Goal: Task Accomplishment & Management: Complete application form

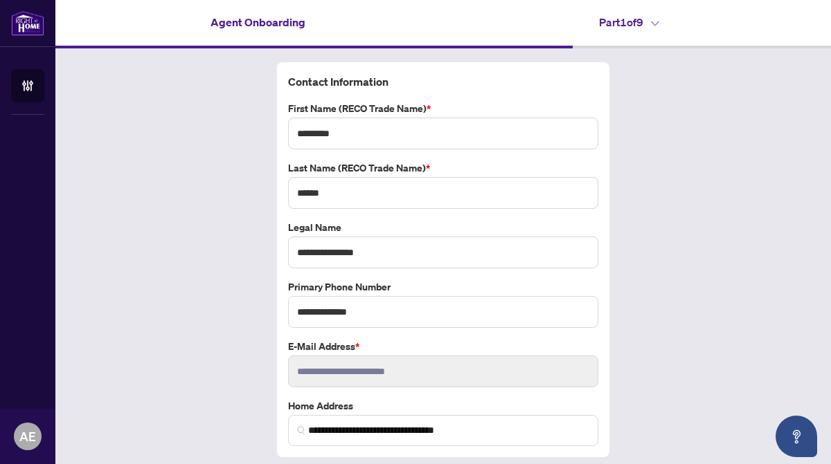
click at [826, 424] on div "**********" at bounding box center [442, 276] width 775 height 457
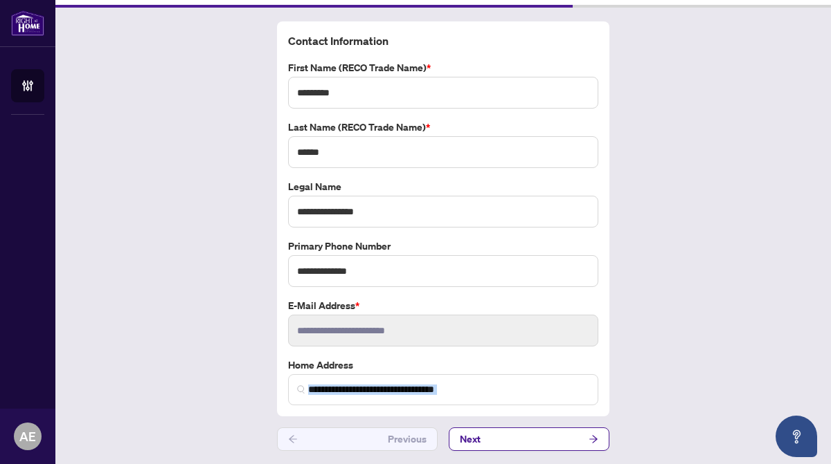
drag, startPoint x: 826, startPoint y: 424, endPoint x: 824, endPoint y: 460, distance: 36.7
click at [824, 460] on main "**********" at bounding box center [442, 232] width 775 height 464
click at [593, 435] on icon "arrow-right" at bounding box center [593, 439] width 8 height 8
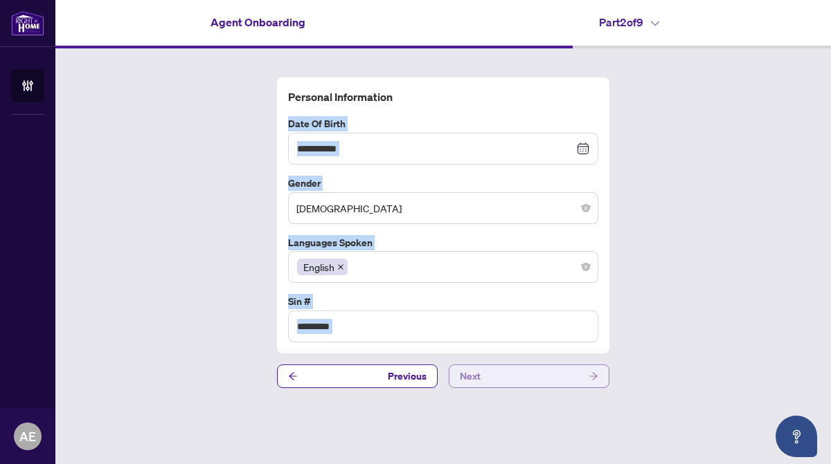
click at [595, 377] on icon "arrow-right" at bounding box center [593, 377] width 8 height 8
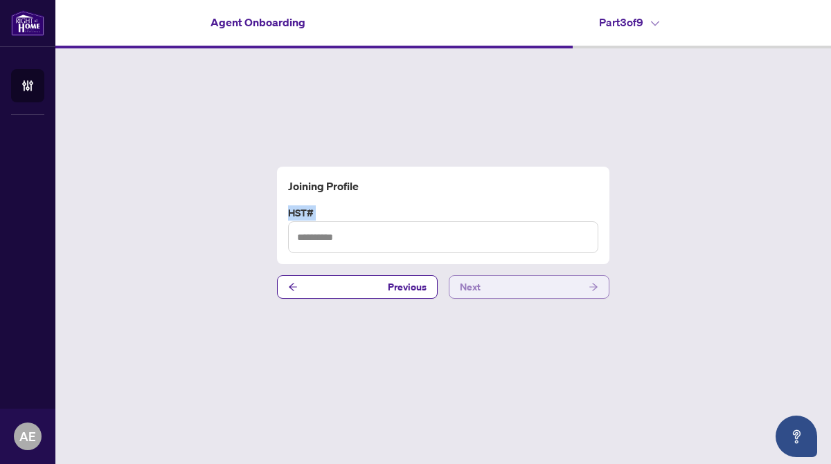
click at [596, 283] on icon "arrow-right" at bounding box center [593, 287] width 10 height 10
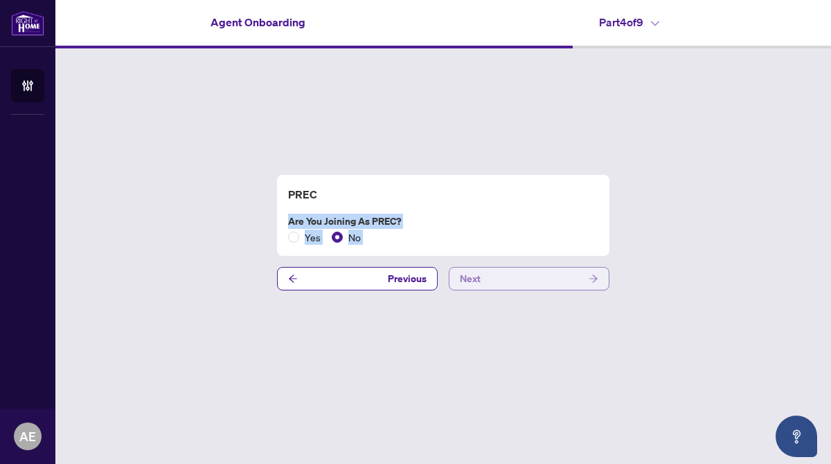
click at [593, 274] on icon "arrow-right" at bounding box center [593, 279] width 10 height 10
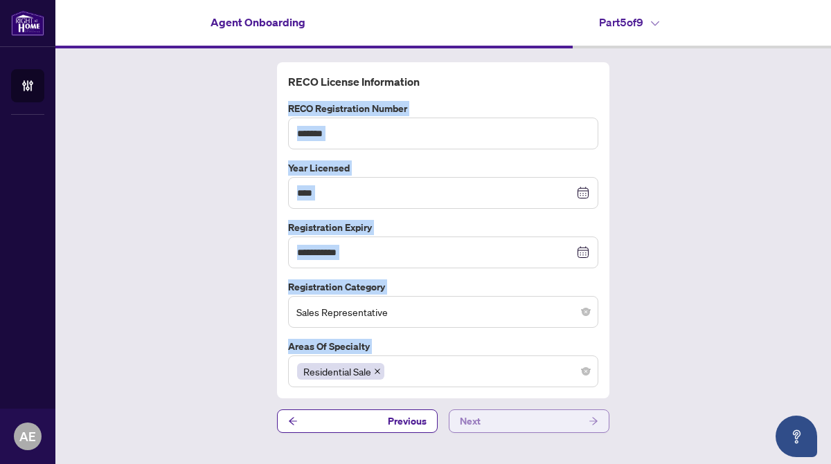
click at [594, 419] on icon "arrow-right" at bounding box center [593, 422] width 10 height 10
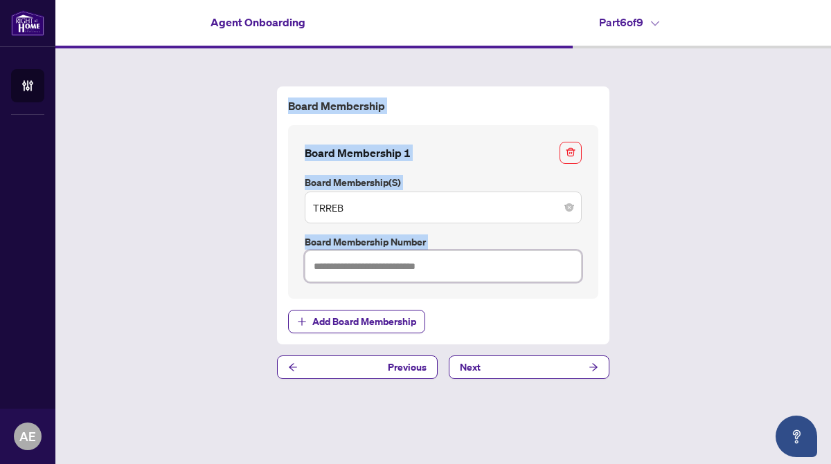
click at [364, 274] on input "text" at bounding box center [443, 267] width 277 height 32
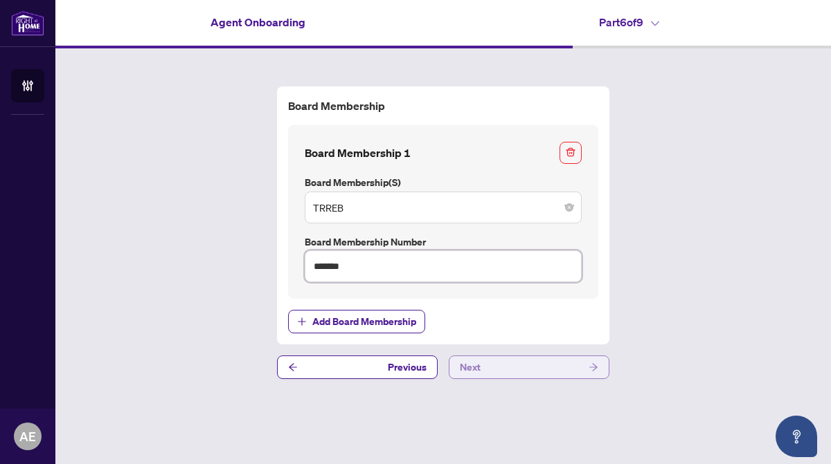
type input "*******"
click at [594, 365] on icon "arrow-right" at bounding box center [593, 368] width 10 height 10
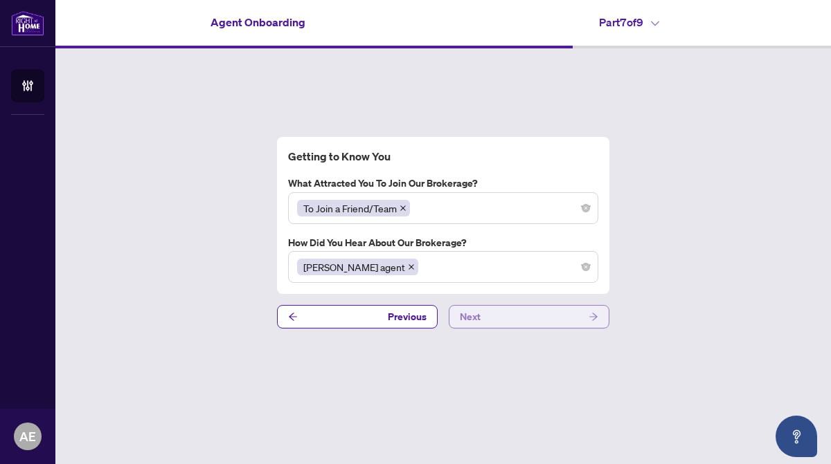
click at [592, 317] on icon "arrow-right" at bounding box center [593, 317] width 10 height 10
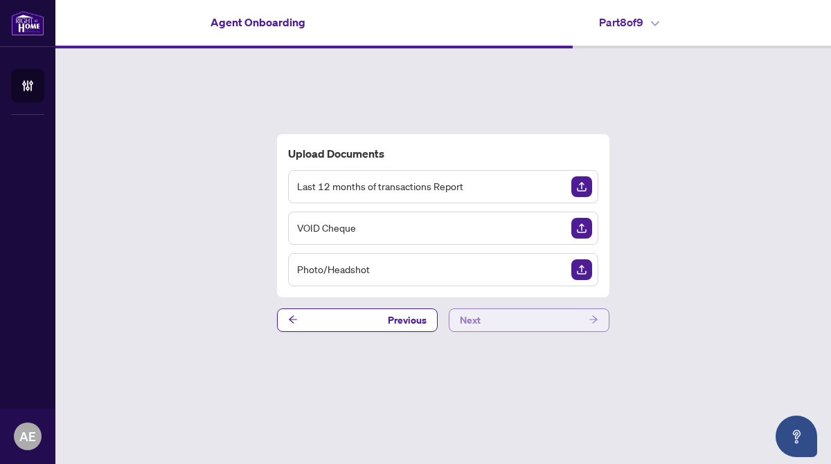
click at [592, 317] on icon "arrow-right" at bounding box center [593, 320] width 10 height 10
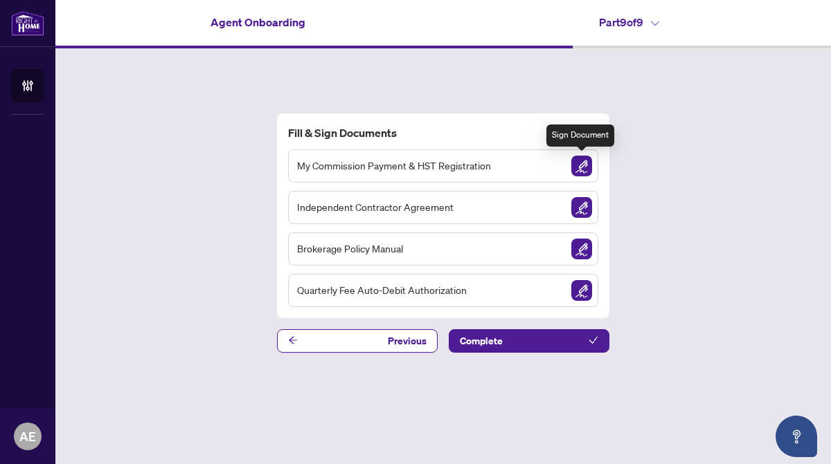
click at [583, 162] on img "Sign Document" at bounding box center [581, 166] width 21 height 21
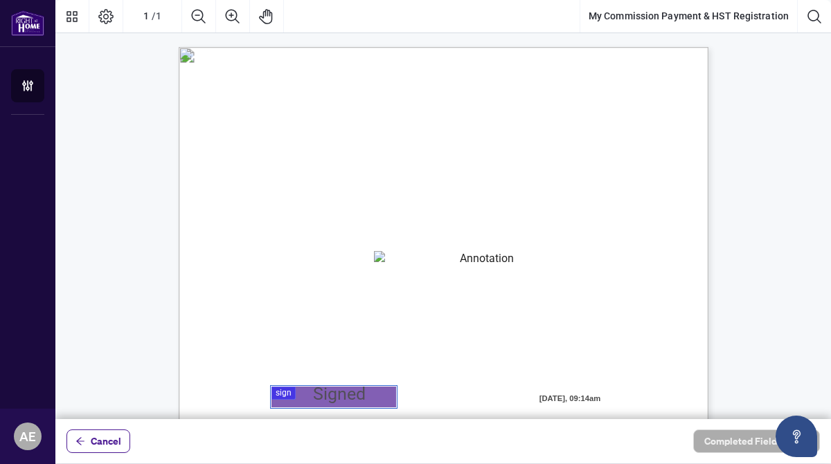
click at [311, 397] on div at bounding box center [442, 209] width 775 height 419
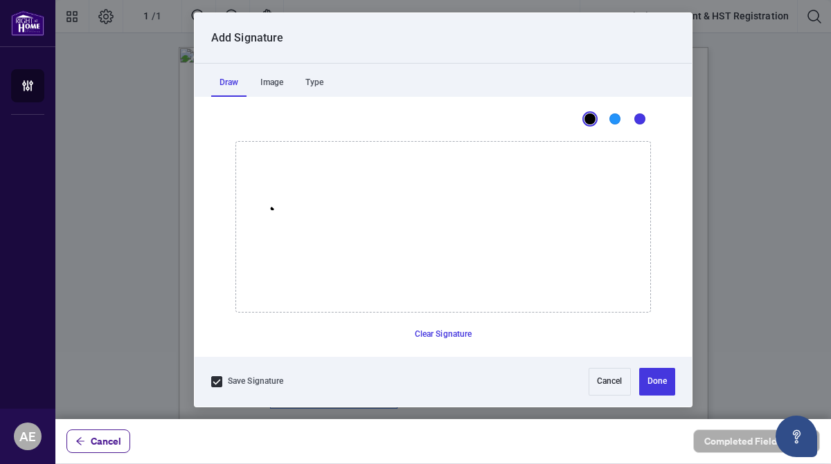
click at [272, 208] on icon "Drawing canvas" at bounding box center [443, 227] width 414 height 170
click at [604, 378] on button "Cancel" at bounding box center [609, 382] width 42 height 28
click at [320, 398] on div at bounding box center [442, 209] width 775 height 419
drag, startPoint x: 280, startPoint y: 188, endPoint x: 298, endPoint y: 215, distance: 32.3
click at [298, 215] on icon "Drawing canvas" at bounding box center [443, 227] width 414 height 170
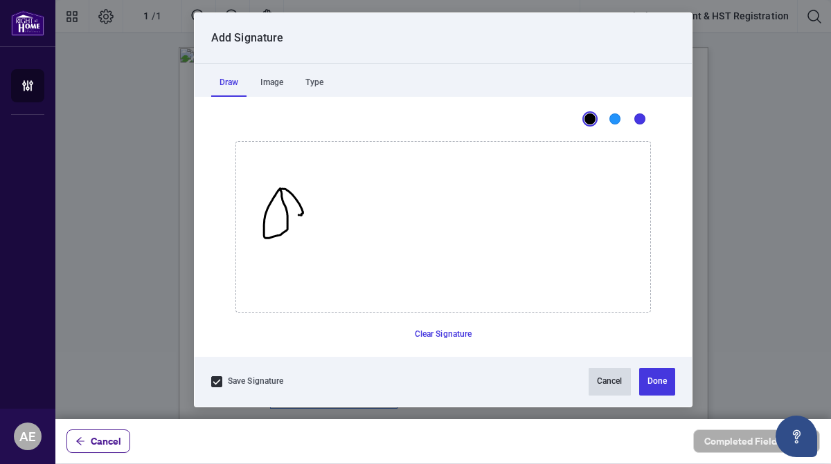
click at [610, 377] on button "Cancel" at bounding box center [609, 382] width 42 height 28
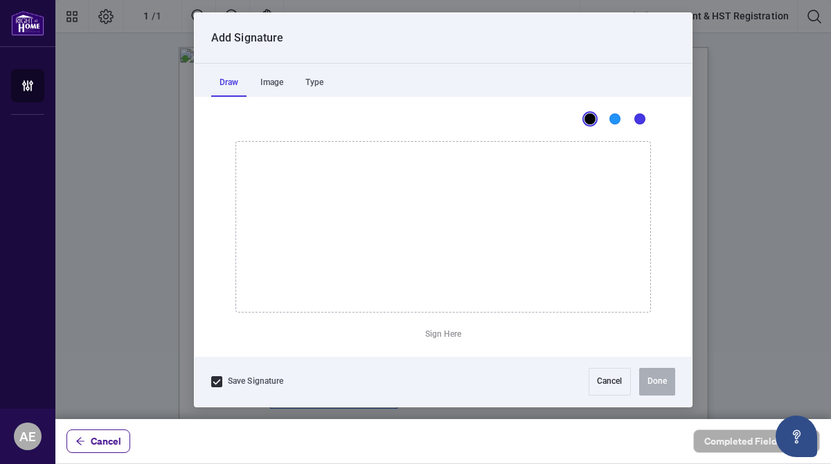
click at [312, 392] on div at bounding box center [442, 209] width 775 height 419
click at [294, 192] on icon "Drawing canvas" at bounding box center [443, 227] width 414 height 170
click at [311, 221] on icon "Drawing canvas" at bounding box center [443, 227] width 414 height 170
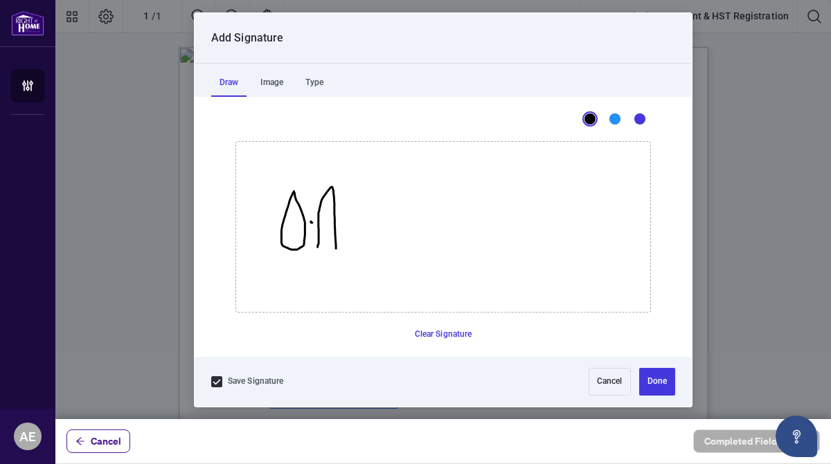
drag, startPoint x: 317, startPoint y: 246, endPoint x: 336, endPoint y: 248, distance: 18.7
click at [336, 248] on icon "Drawing canvas" at bounding box center [443, 227] width 414 height 170
drag, startPoint x: 319, startPoint y: 224, endPoint x: 336, endPoint y: 220, distance: 17.8
click at [336, 220] on icon "Drawing canvas" at bounding box center [443, 227] width 414 height 170
drag, startPoint x: 336, startPoint y: 218, endPoint x: 451, endPoint y: 212, distance: 114.3
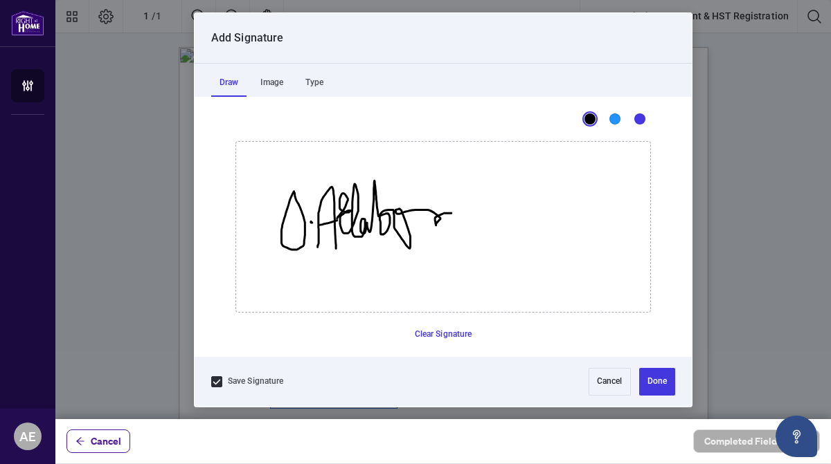
click at [451, 212] on icon "Drawing canvas" at bounding box center [443, 227] width 414 height 170
click at [462, 219] on icon "Drawing canvas" at bounding box center [443, 227] width 414 height 170
click at [606, 381] on button "Cancel" at bounding box center [609, 382] width 42 height 28
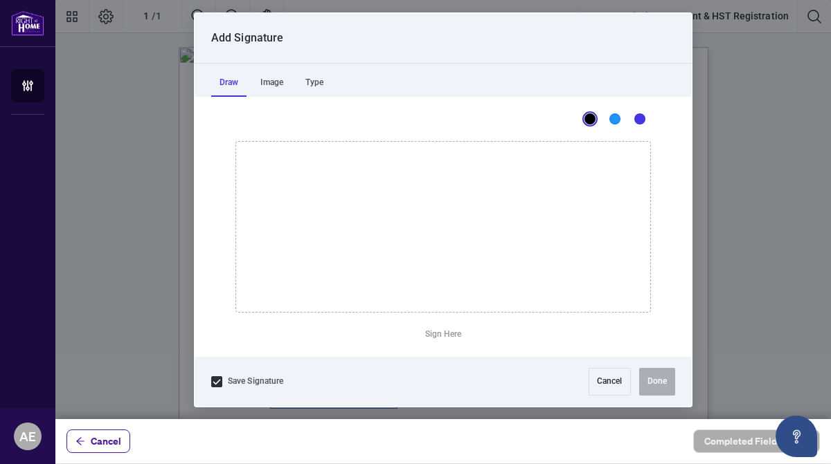
click at [308, 398] on div at bounding box center [442, 209] width 775 height 419
click at [275, 202] on icon "Drawing canvas" at bounding box center [443, 227] width 414 height 170
click at [296, 233] on icon "Drawing canvas" at bounding box center [443, 227] width 414 height 170
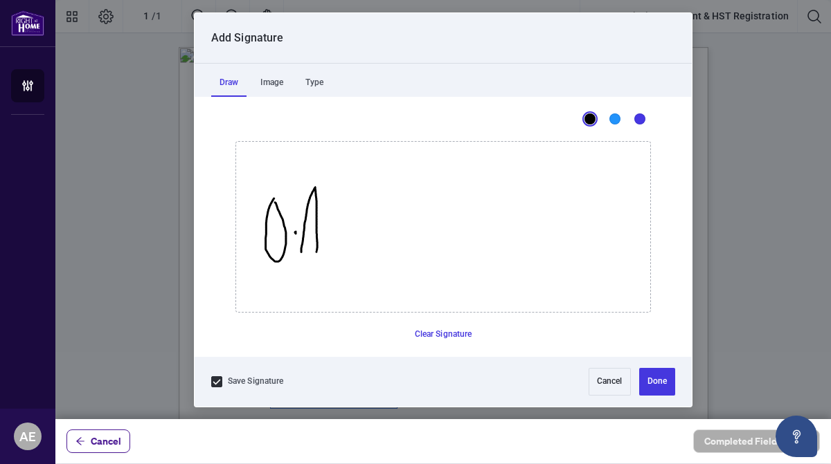
drag, startPoint x: 301, startPoint y: 252, endPoint x: 316, endPoint y: 251, distance: 14.6
click at [316, 251] on icon "Drawing canvas" at bounding box center [443, 227] width 414 height 170
drag, startPoint x: 307, startPoint y: 222, endPoint x: 361, endPoint y: 235, distance: 55.4
click at [361, 235] on icon "Drawing canvas" at bounding box center [443, 227] width 414 height 170
click at [364, 230] on icon "Drawing canvas" at bounding box center [443, 227] width 414 height 170
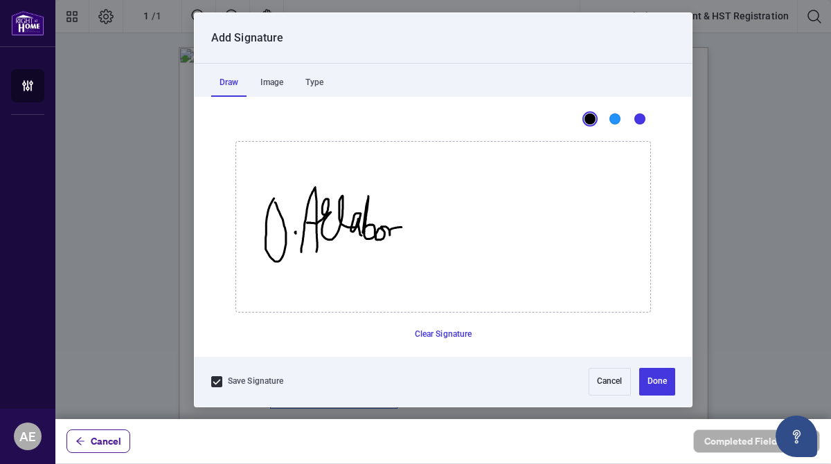
drag, startPoint x: 381, startPoint y: 229, endPoint x: 401, endPoint y: 227, distance: 19.5
click at [401, 227] on icon "Drawing canvas" at bounding box center [443, 227] width 414 height 170
click at [407, 230] on icon "Drawing canvas" at bounding box center [443, 227] width 414 height 170
click at [651, 377] on button "Done" at bounding box center [657, 382] width 36 height 28
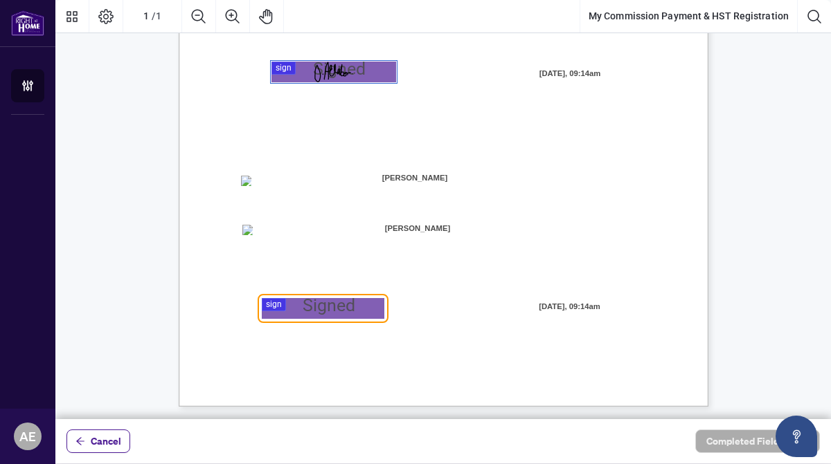
scroll to position [327, 0]
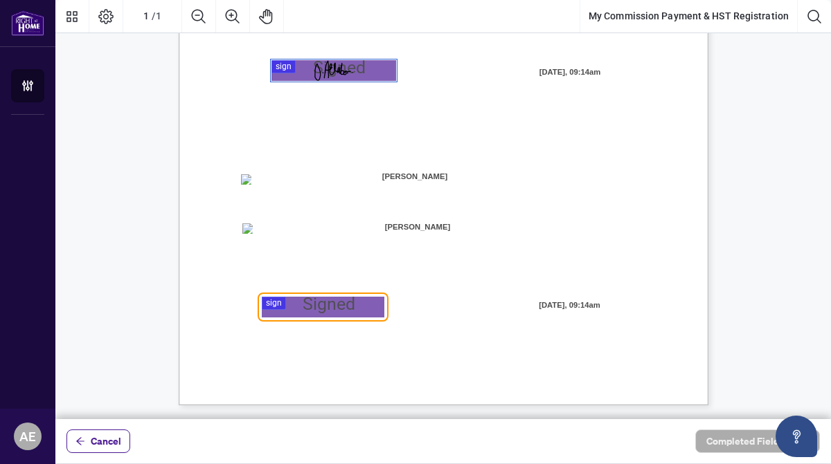
click at [293, 306] on div at bounding box center [442, 209] width 775 height 419
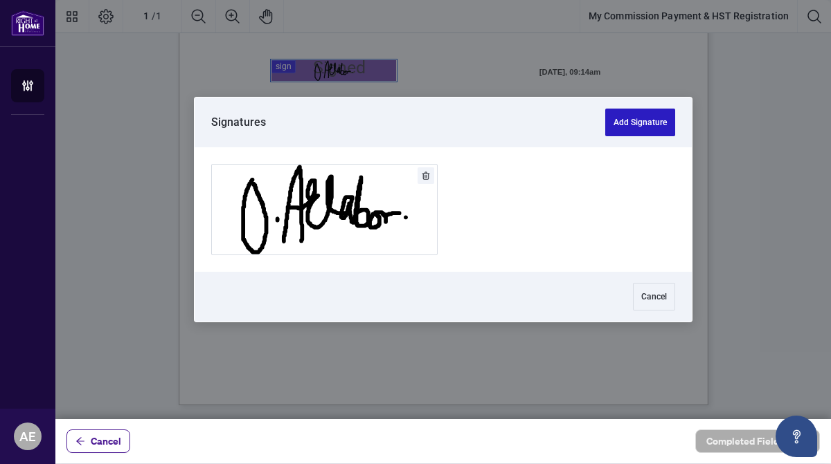
click at [630, 120] on button "Add Signature" at bounding box center [640, 123] width 70 height 28
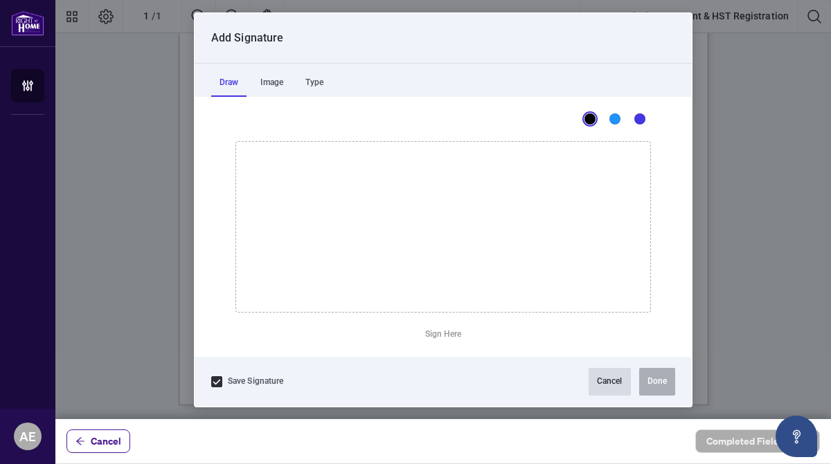
click at [601, 385] on button "Cancel" at bounding box center [609, 382] width 42 height 28
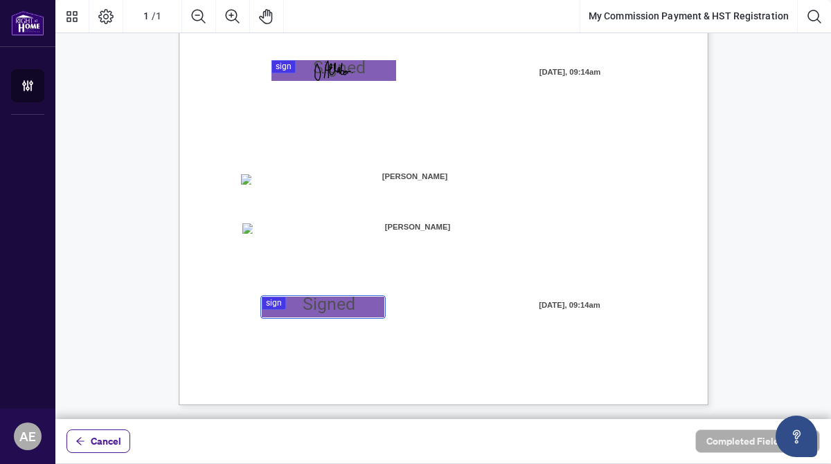
click at [307, 306] on div at bounding box center [442, 209] width 775 height 419
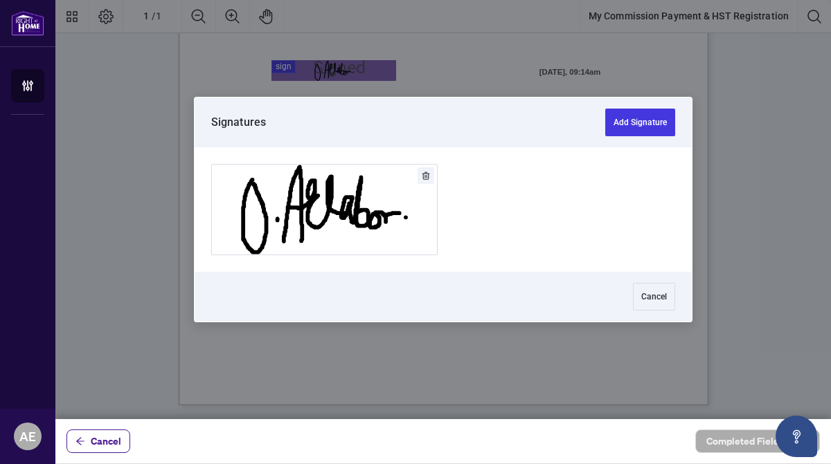
click at [555, 212] on div at bounding box center [442, 209] width 497 height 125
click at [649, 302] on button "Cancel" at bounding box center [654, 297] width 42 height 28
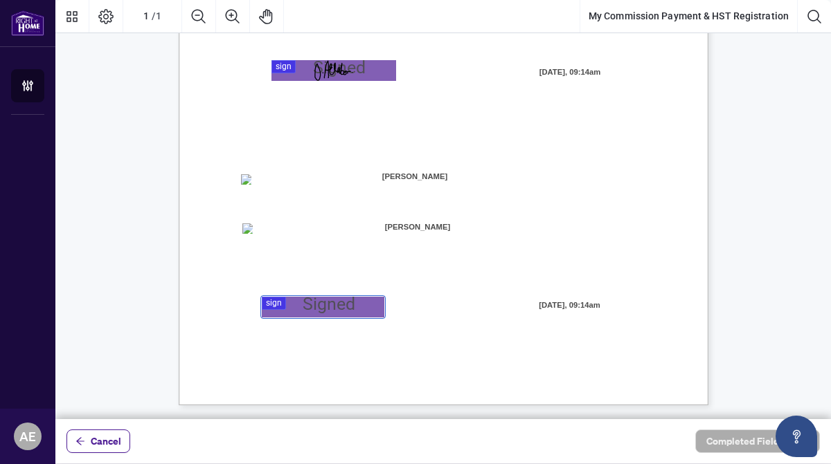
click at [305, 306] on div at bounding box center [442, 209] width 775 height 419
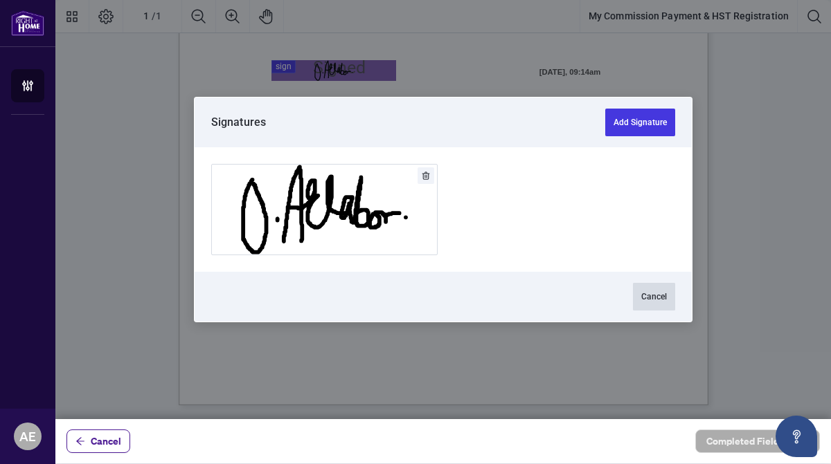
click at [646, 296] on button "Cancel" at bounding box center [654, 297] width 42 height 28
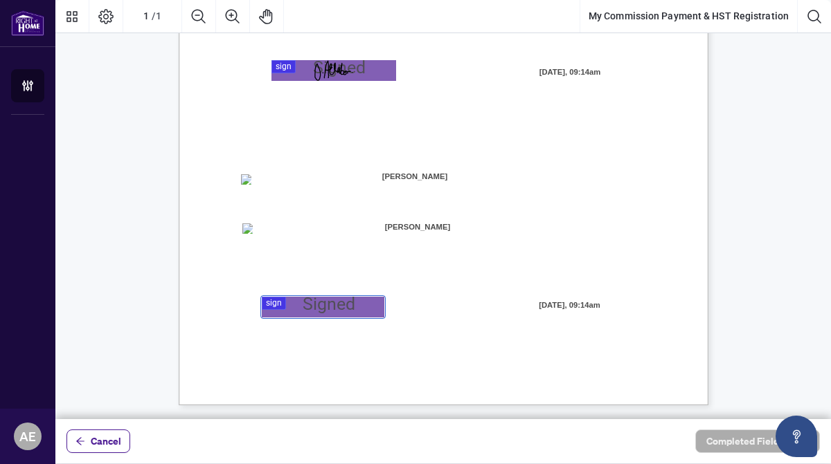
click at [316, 299] on div at bounding box center [442, 209] width 775 height 419
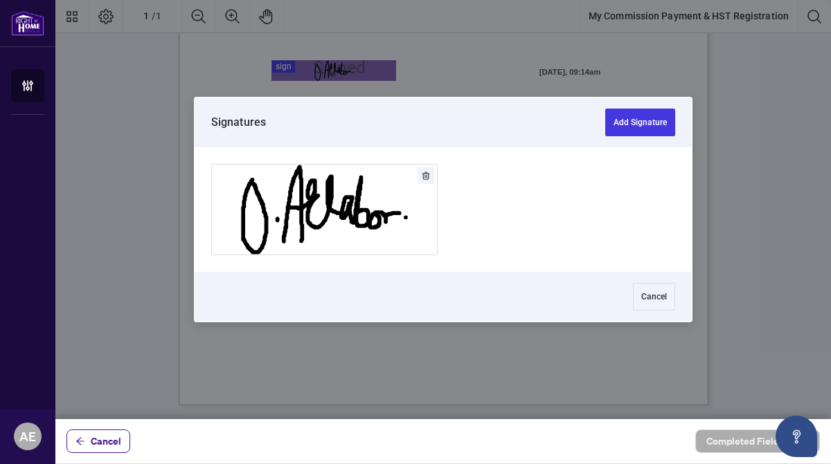
click at [424, 173] on icon "Delete" at bounding box center [426, 176] width 8 height 8
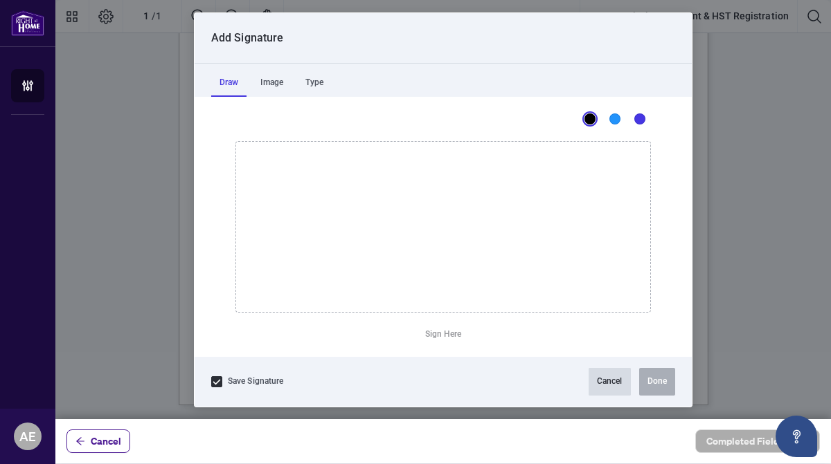
click at [599, 380] on button "Cancel" at bounding box center [609, 382] width 42 height 28
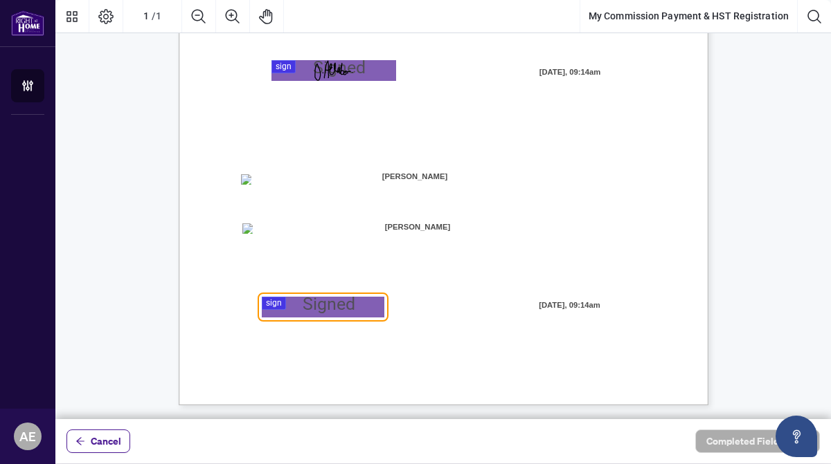
click at [334, 71] on div "Page 1" at bounding box center [333, 70] width 39 height 21
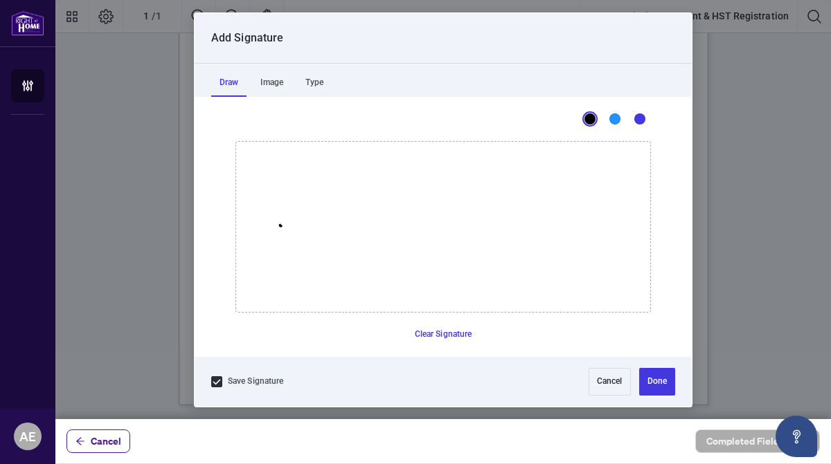
click at [280, 225] on icon "Drawing canvas" at bounding box center [443, 227] width 414 height 170
click at [606, 380] on button "Cancel" at bounding box center [609, 382] width 42 height 28
click at [305, 305] on div at bounding box center [442, 209] width 775 height 419
click at [287, 194] on icon "Drawing canvas" at bounding box center [443, 227] width 414 height 170
click at [301, 224] on icon "Drawing canvas" at bounding box center [443, 227] width 414 height 170
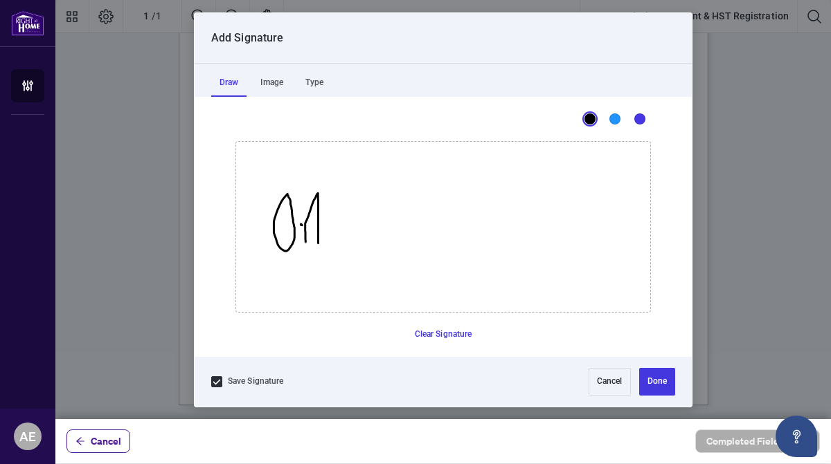
drag, startPoint x: 305, startPoint y: 242, endPoint x: 318, endPoint y: 243, distance: 12.5
click at [318, 243] on icon "Drawing canvas" at bounding box center [443, 227] width 414 height 170
drag, startPoint x: 305, startPoint y: 225, endPoint x: 352, endPoint y: 230, distance: 47.3
click at [354, 230] on icon "Drawing canvas" at bounding box center [443, 227] width 414 height 170
drag, startPoint x: 374, startPoint y: 219, endPoint x: 395, endPoint y: 216, distance: 20.4
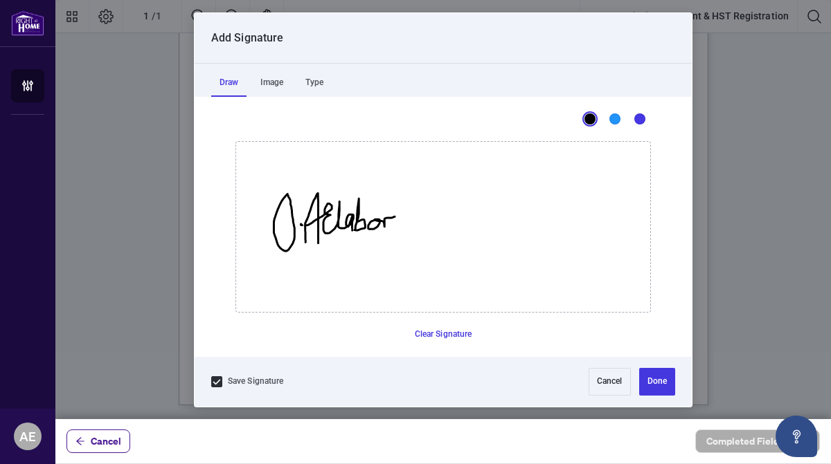
click at [395, 216] on icon "Drawing canvas" at bounding box center [443, 227] width 414 height 170
click at [400, 224] on icon "Drawing canvas" at bounding box center [443, 227] width 414 height 170
click at [653, 379] on button "Done" at bounding box center [657, 382] width 36 height 28
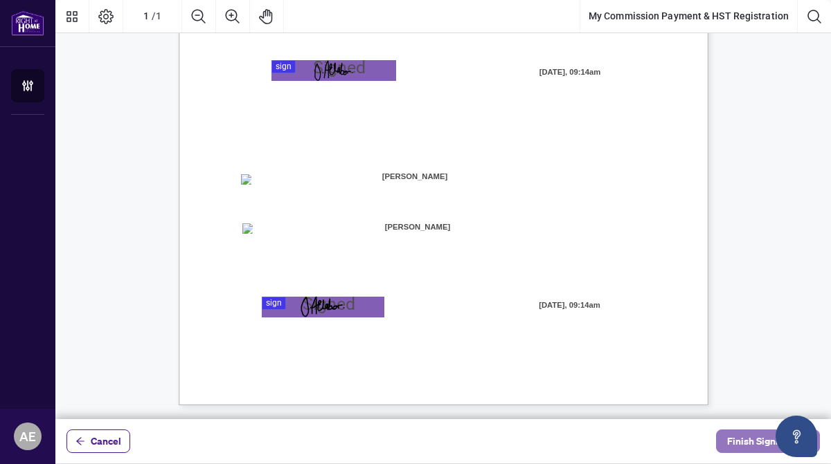
click at [747, 439] on span "Finish Signing" at bounding box center [758, 441] width 62 height 22
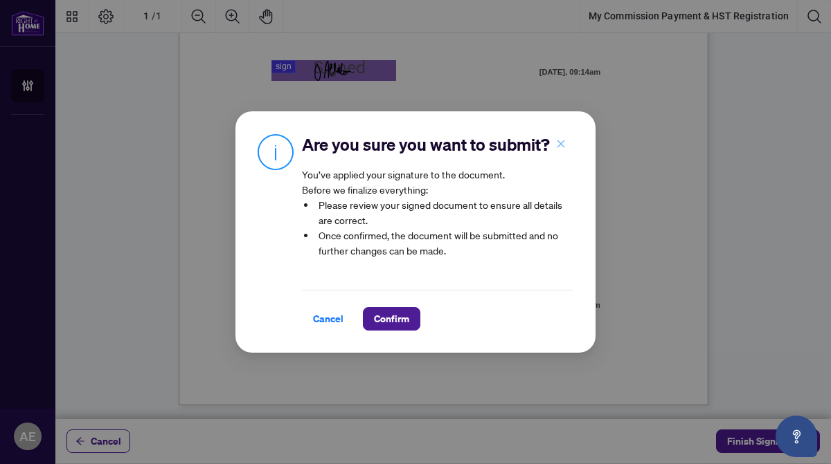
click at [562, 142] on icon "close" at bounding box center [561, 144] width 8 height 8
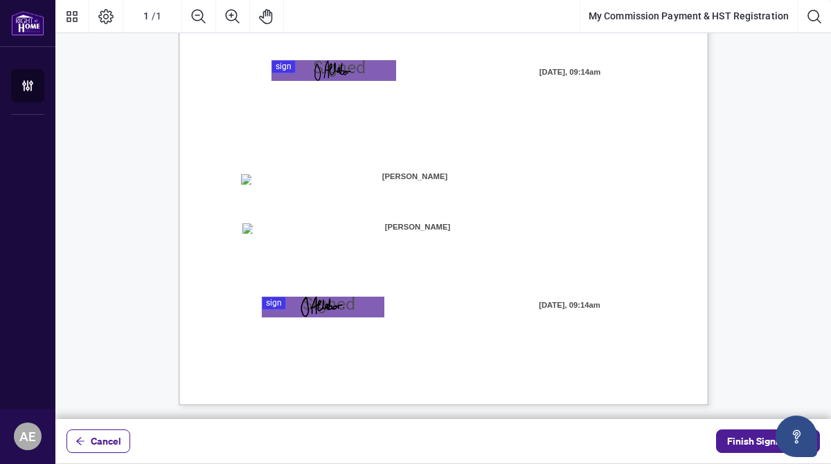
click at [779, 90] on div "MY COMMISSION PAYMENTS AND HST REGISTRATION For Right at Home Realty to pay out…" at bounding box center [442, 56] width 775 height 699
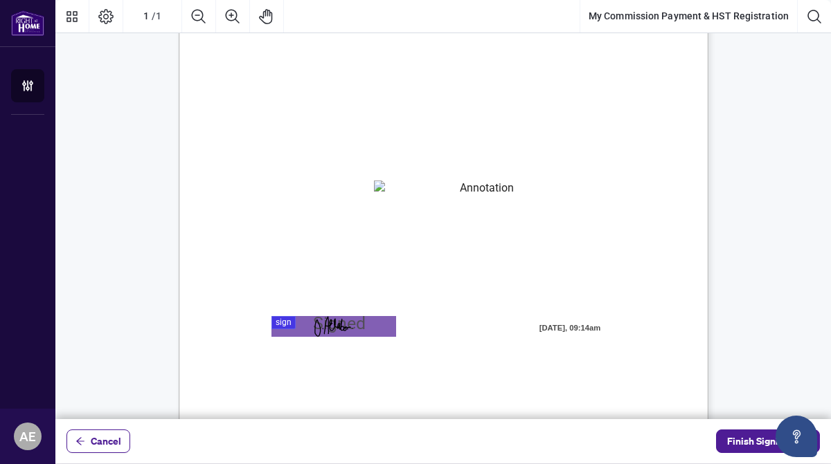
scroll to position [50, 0]
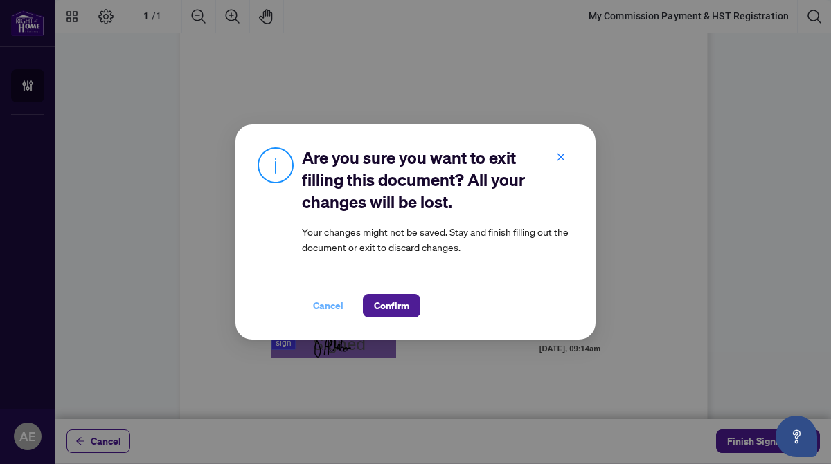
click at [327, 306] on span "Cancel" at bounding box center [328, 306] width 30 height 22
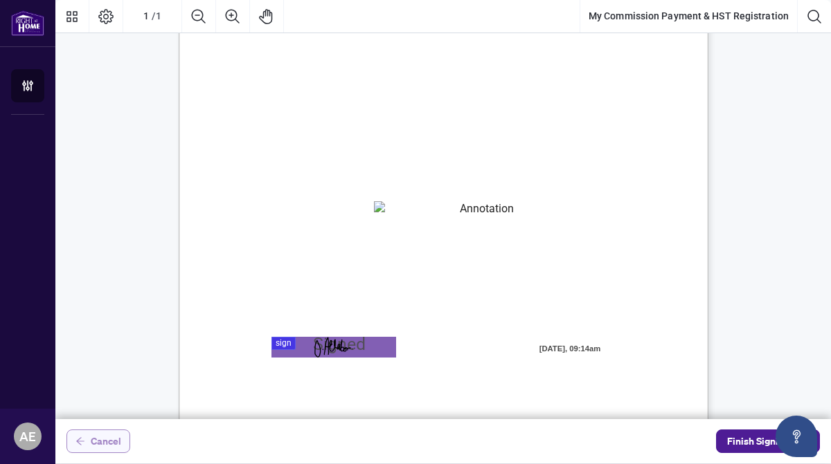
click at [79, 443] on icon "arrow-left" at bounding box center [80, 441] width 8 height 8
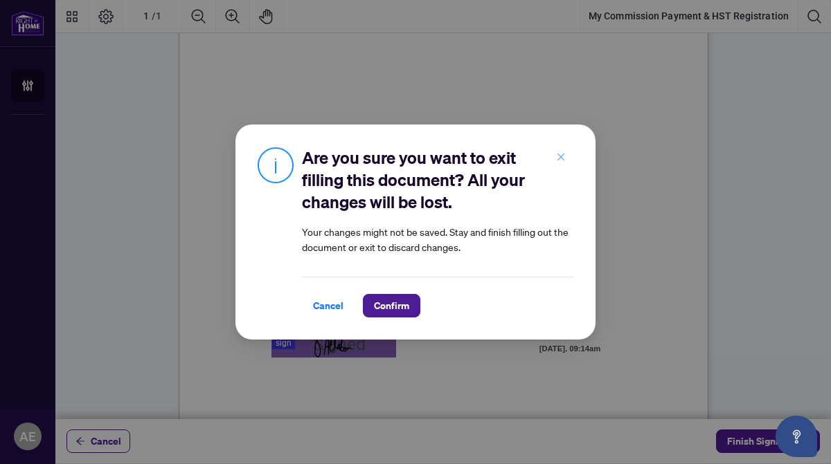
click at [561, 154] on icon "close" at bounding box center [561, 157] width 10 height 10
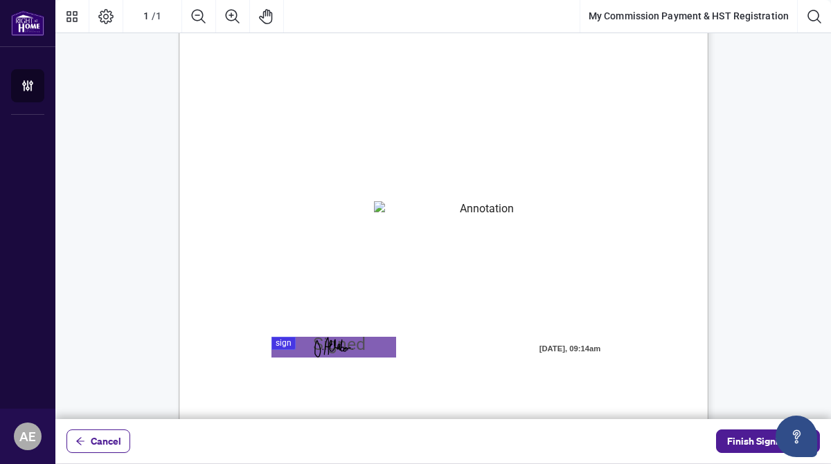
click at [745, 219] on div "MY COMMISSION PAYMENTS AND HST REGISTRATION For Right at Home Realty to pay out…" at bounding box center [442, 332] width 775 height 699
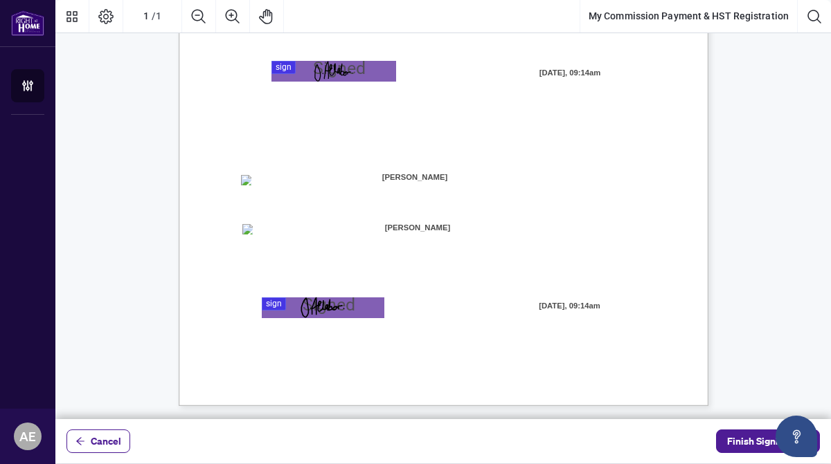
scroll to position [327, 0]
click at [532, 156] on span "Select how you would like to receive your commission payments below." at bounding box center [387, 155] width 291 height 13
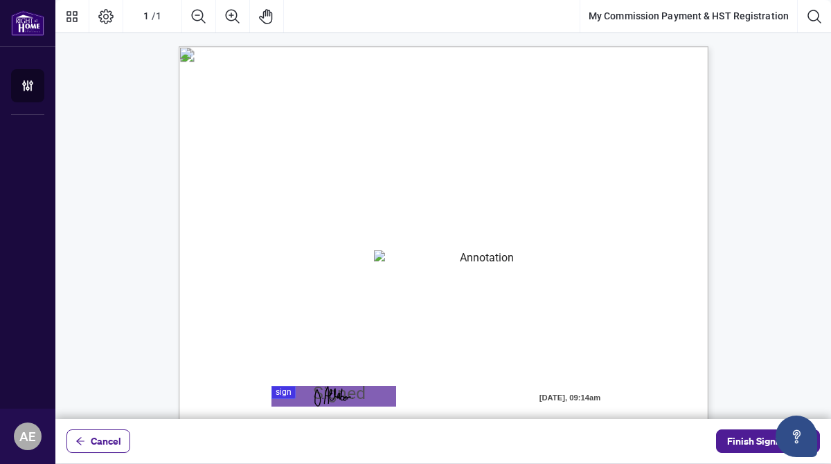
scroll to position [0, 0]
click at [790, 327] on div "MY COMMISSION PAYMENTS AND HST REGISTRATION For Right at Home Realty to pay out…" at bounding box center [442, 382] width 775 height 699
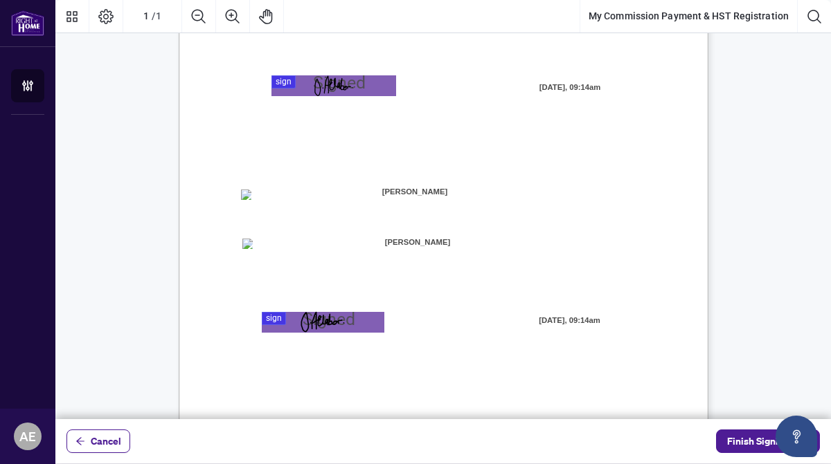
scroll to position [327, 0]
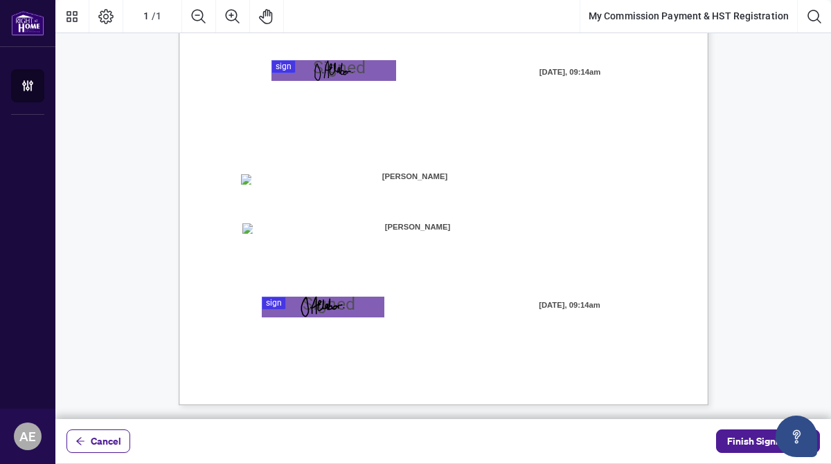
click at [362, 69] on div at bounding box center [442, 209] width 775 height 419
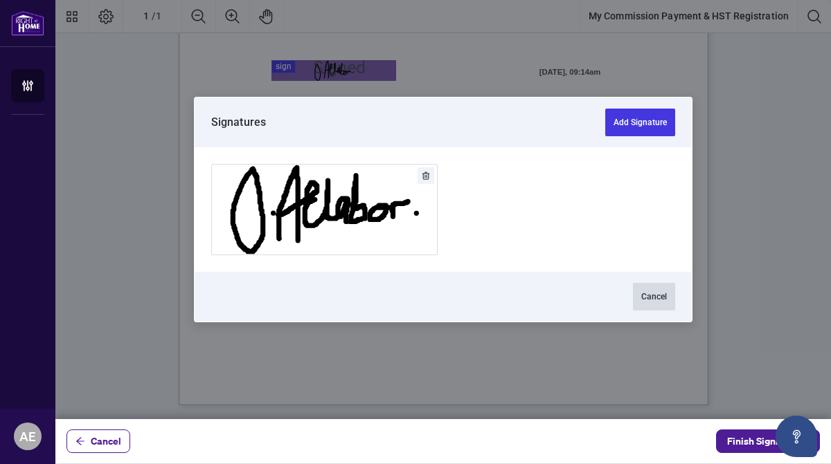
click at [645, 295] on button "Cancel" at bounding box center [654, 297] width 42 height 28
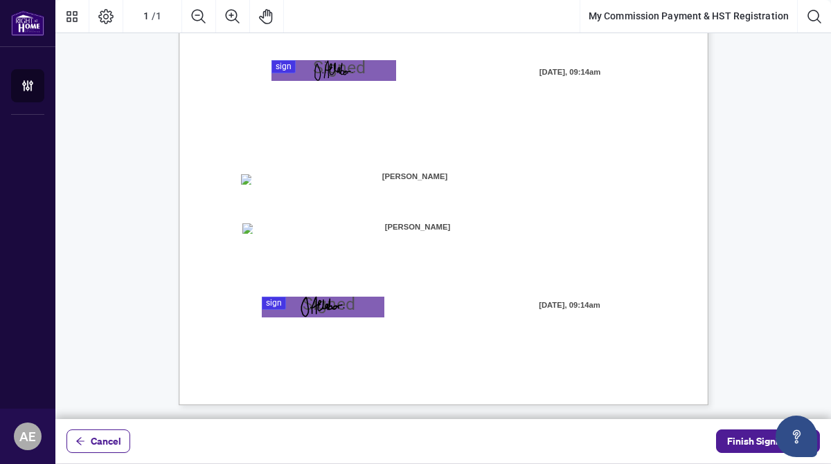
click at [345, 64] on div "Page 1" at bounding box center [333, 70] width 39 height 21
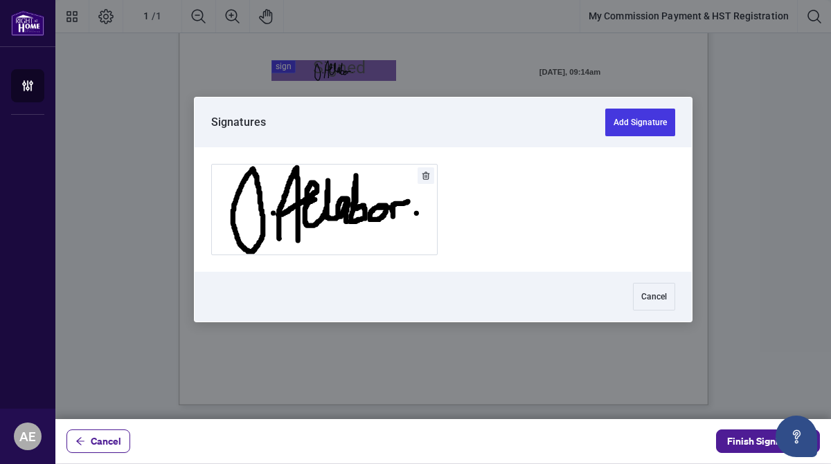
click at [426, 174] on icon "Delete" at bounding box center [426, 176] width 8 height 8
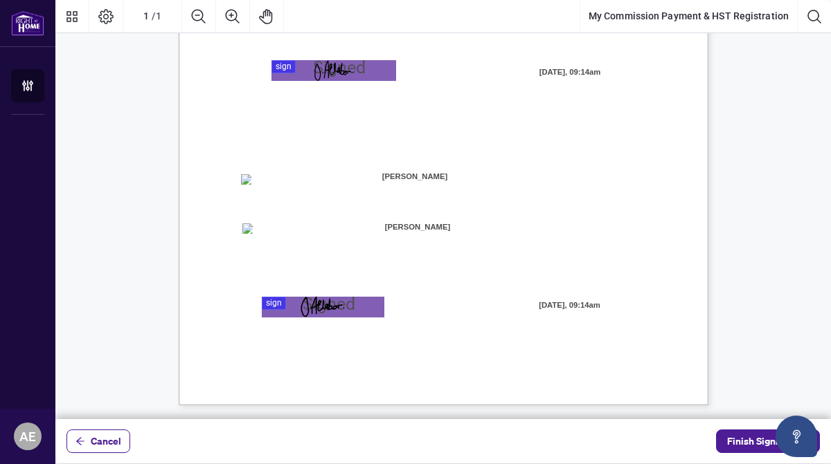
click at [817, 53] on div "MY COMMISSION PAYMENTS AND HST REGISTRATION For Right at Home Realty to pay out…" at bounding box center [442, 56] width 775 height 699
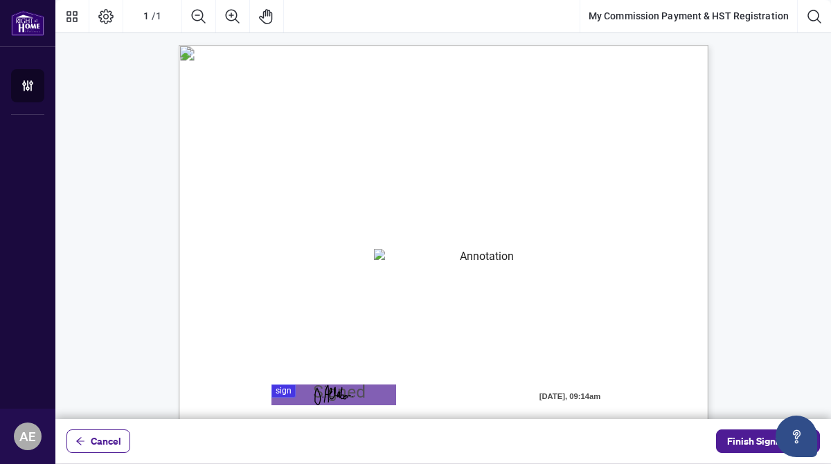
scroll to position [0, 0]
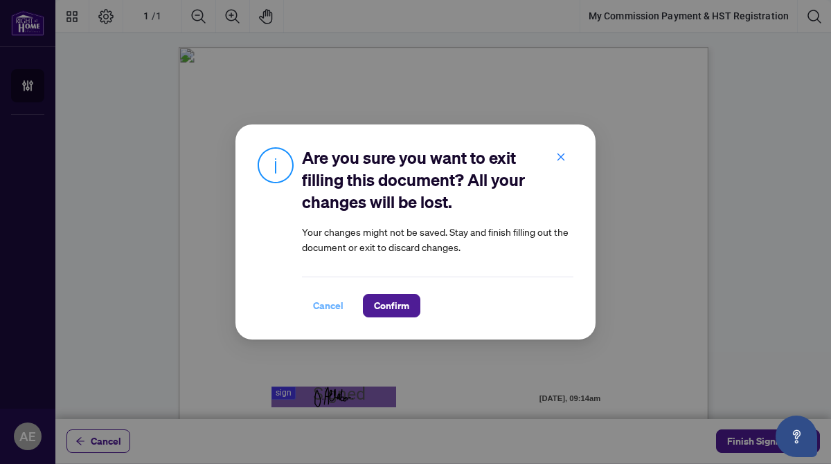
click at [323, 299] on span "Cancel" at bounding box center [328, 306] width 30 height 22
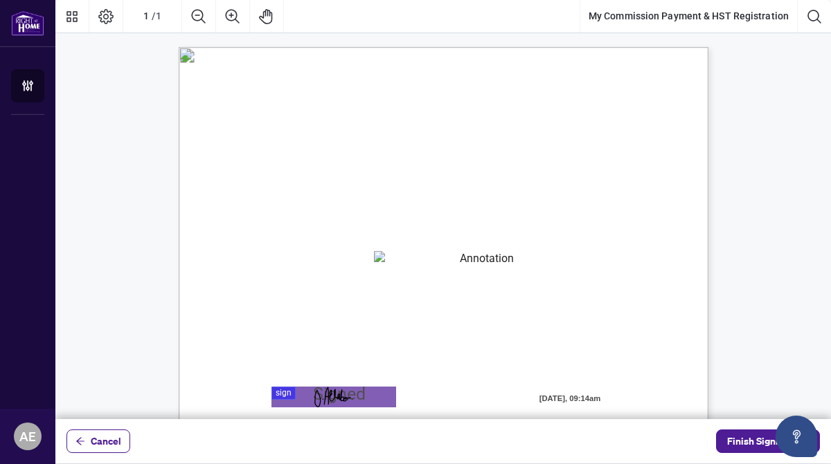
click at [804, 374] on div "MY COMMISSION PAYMENTS AND HST REGISTRATION For Right at Home Realty to pay out…" at bounding box center [442, 382] width 775 height 699
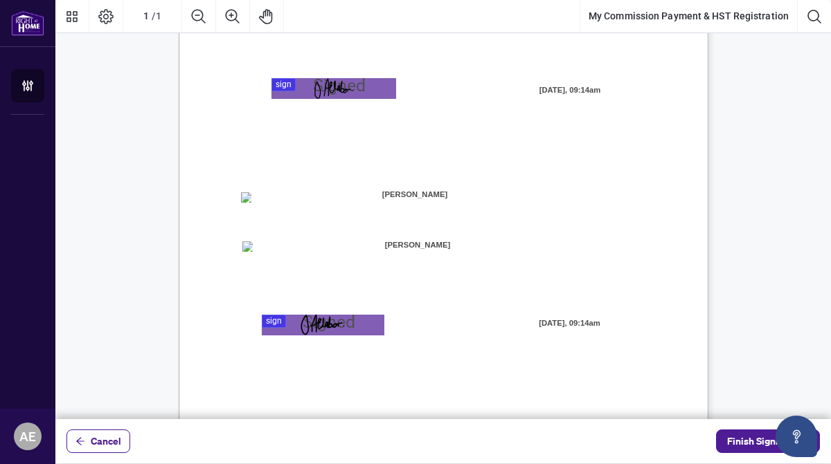
scroll to position [327, 0]
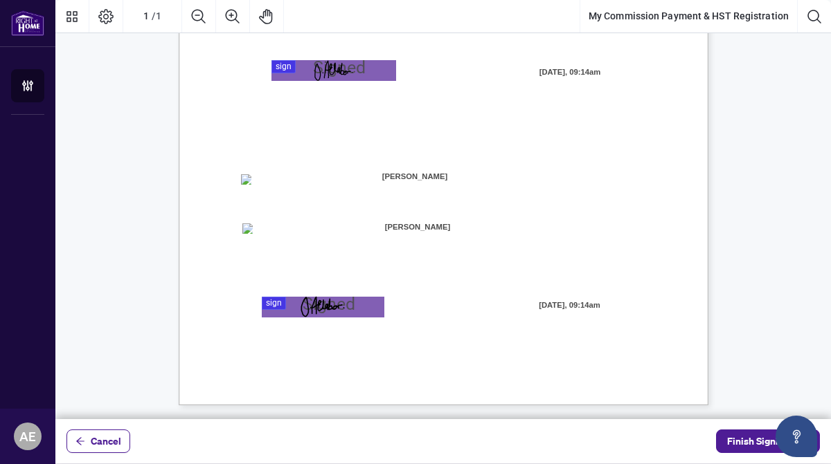
click at [792, 73] on div "MY COMMISSION PAYMENTS AND HST REGISTRATION For Right at Home Realty to pay out…" at bounding box center [442, 56] width 775 height 699
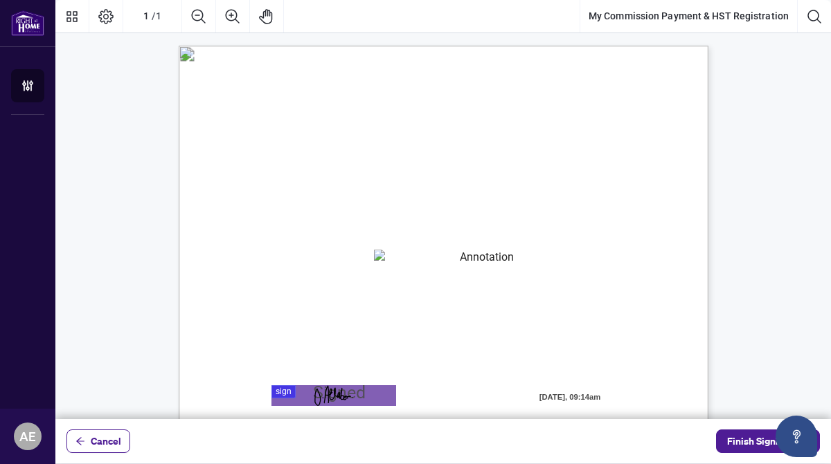
scroll to position [0, 0]
click at [365, 397] on div at bounding box center [442, 209] width 775 height 419
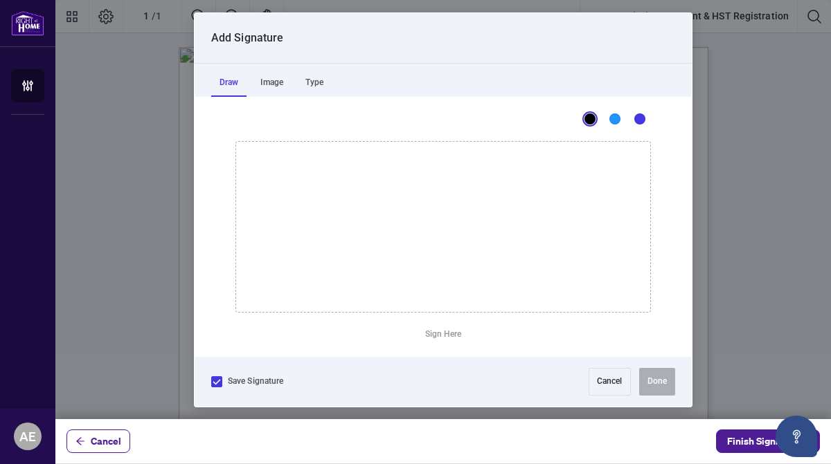
click at [217, 383] on icon at bounding box center [216, 382] width 8 height 8
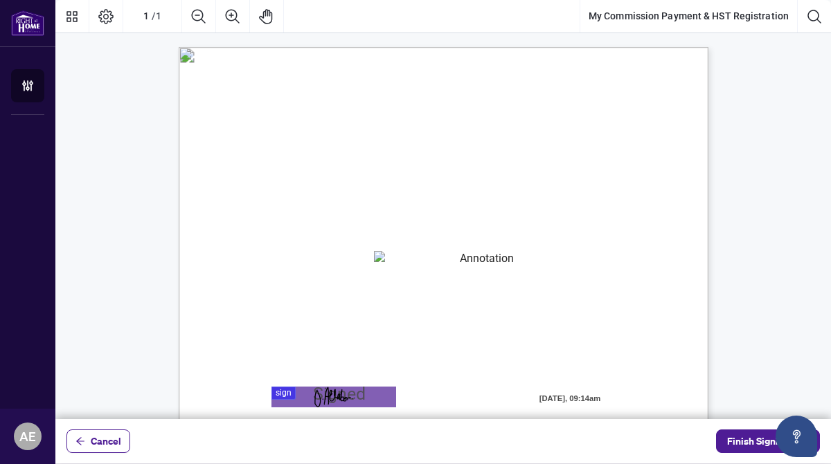
click at [746, 300] on div "MY COMMISSION PAYMENTS AND HST REGISTRATION For Right at Home Realty to pay out…" at bounding box center [442, 382] width 775 height 699
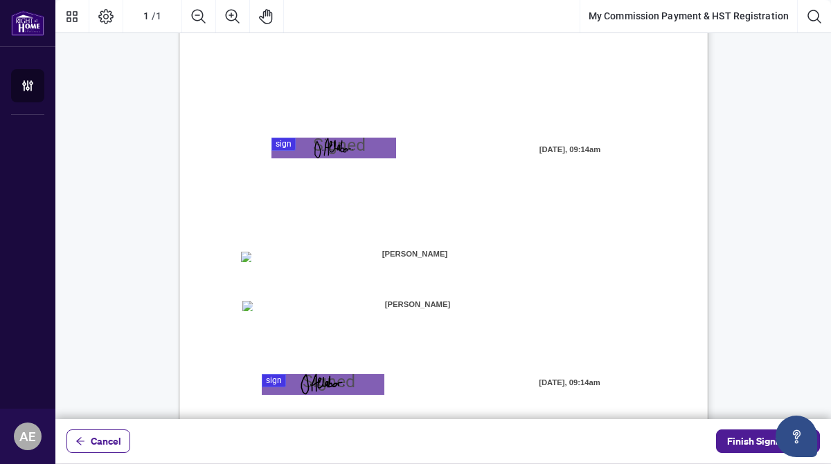
scroll to position [277, 0]
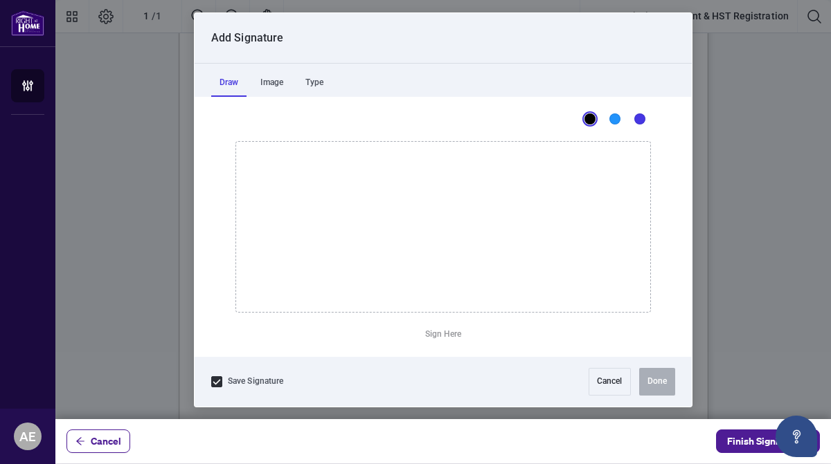
click at [361, 121] on div at bounding box center [442, 209] width 775 height 419
click at [345, 357] on div at bounding box center [442, 209] width 775 height 419
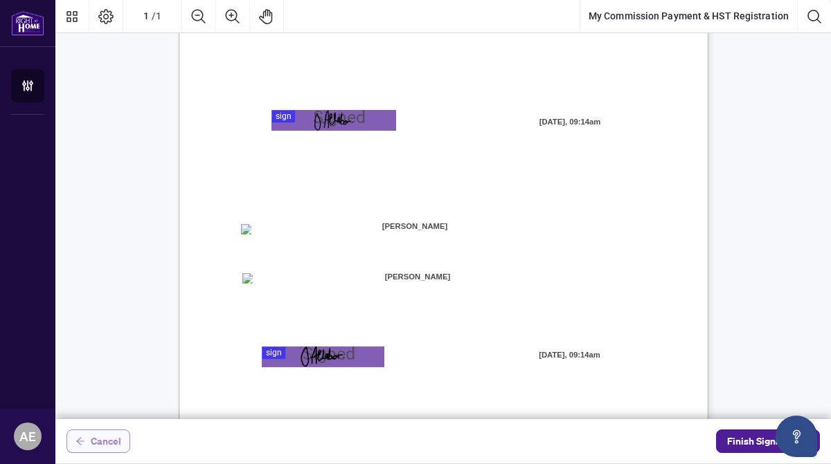
click at [98, 448] on span "Cancel" at bounding box center [106, 441] width 30 height 22
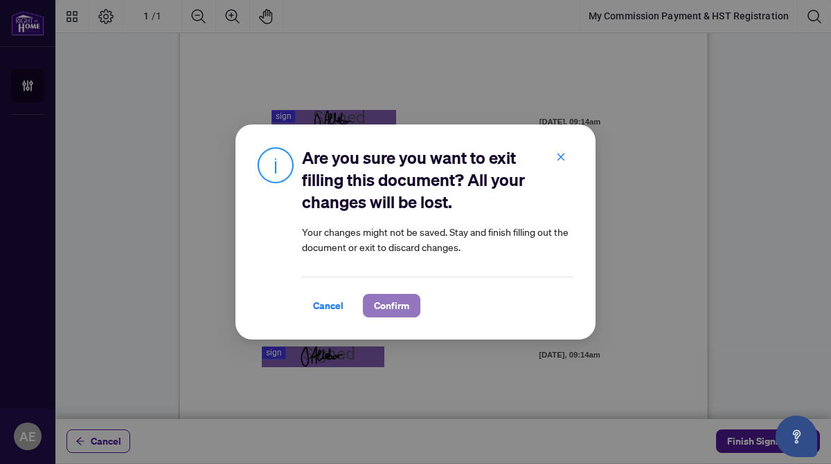
click at [396, 304] on span "Confirm" at bounding box center [391, 306] width 35 height 22
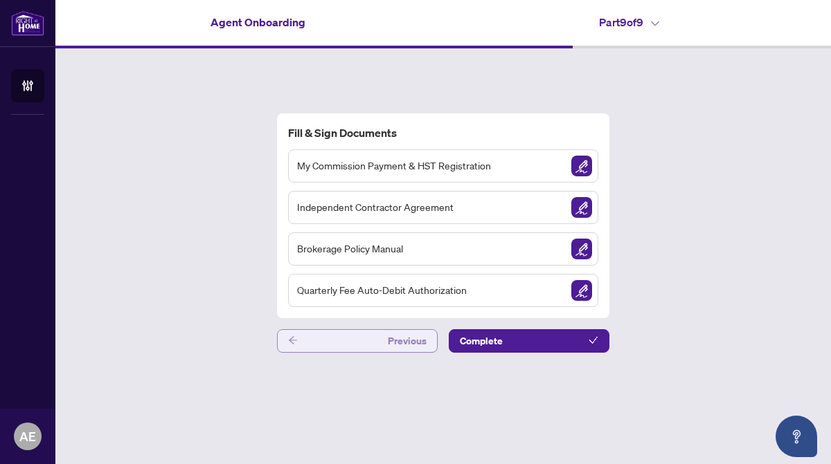
click at [289, 342] on icon "arrow-left" at bounding box center [293, 341] width 10 height 10
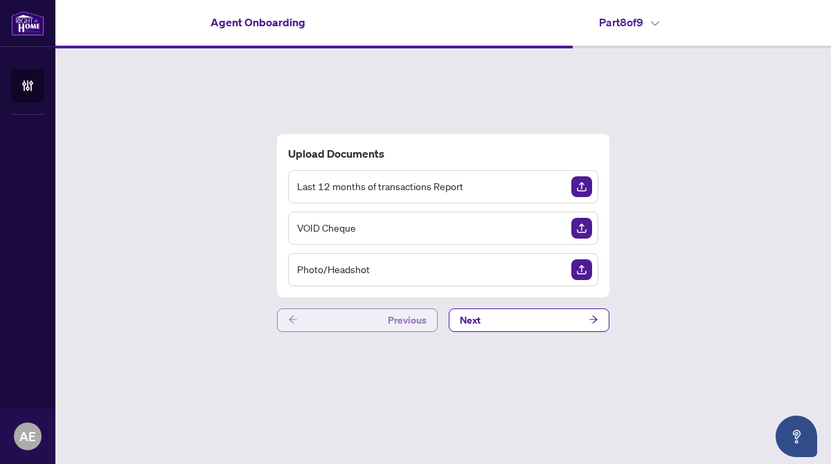
click at [292, 318] on icon "arrow-left" at bounding box center [293, 320] width 10 height 10
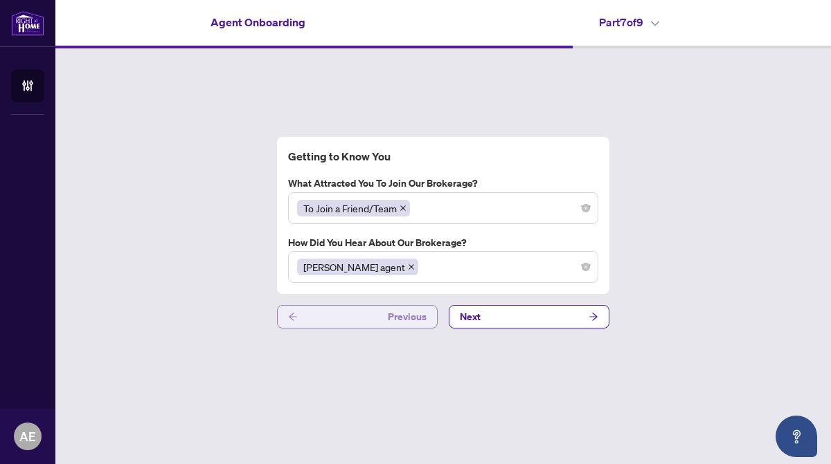
click at [292, 318] on icon "arrow-left" at bounding box center [293, 317] width 10 height 10
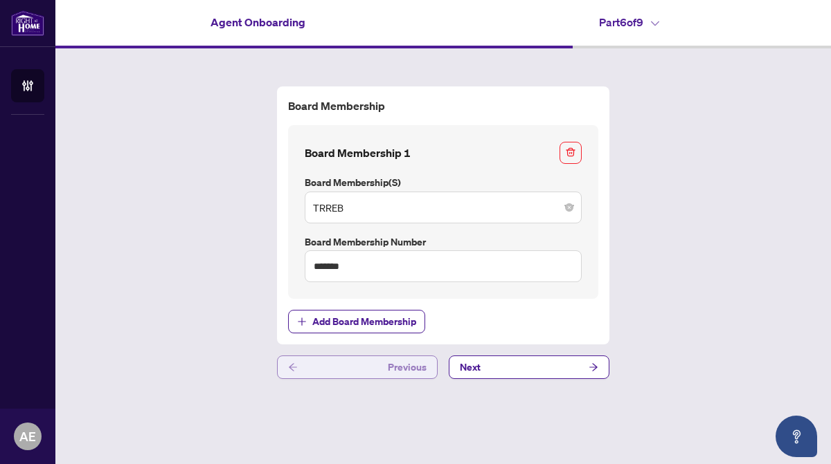
click at [291, 370] on icon "arrow-left" at bounding box center [293, 368] width 10 height 10
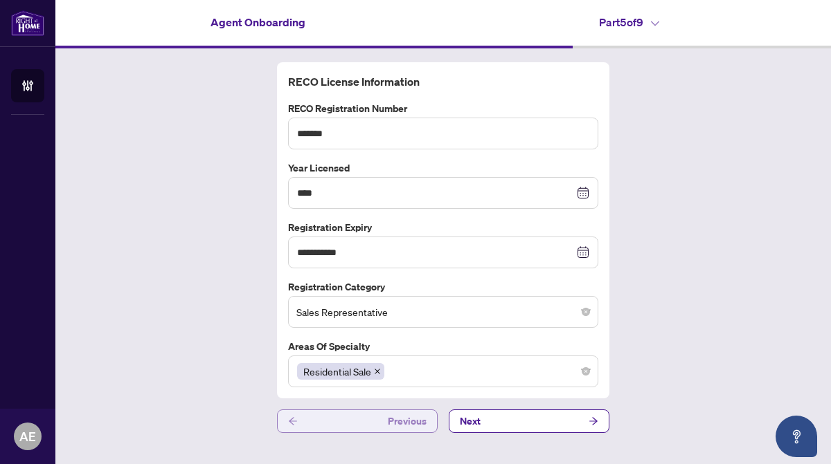
click at [290, 417] on icon "arrow-left" at bounding box center [293, 422] width 10 height 10
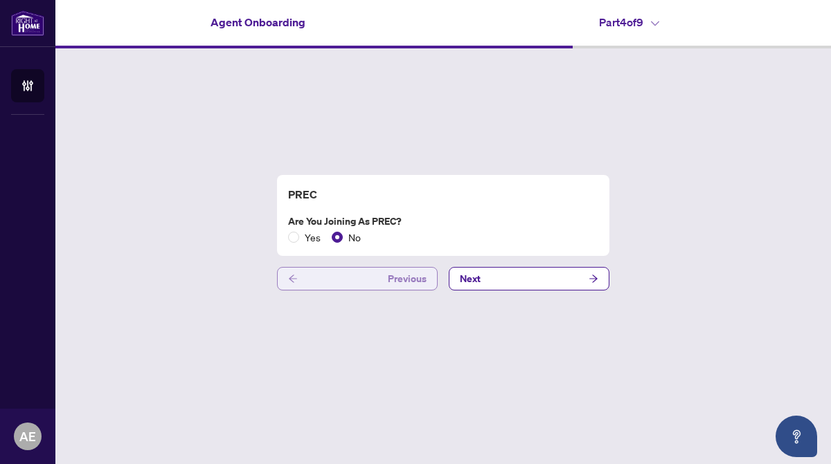
click at [292, 282] on icon "arrow-left" at bounding box center [293, 279] width 10 height 10
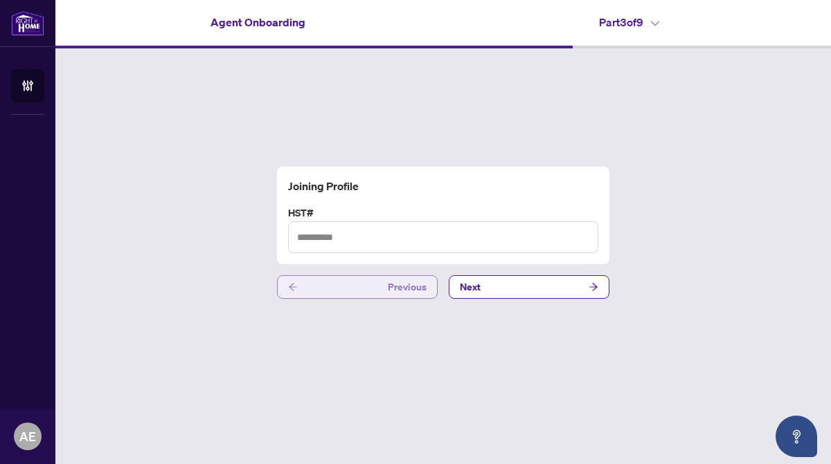
click at [292, 282] on icon "arrow-left" at bounding box center [293, 287] width 10 height 10
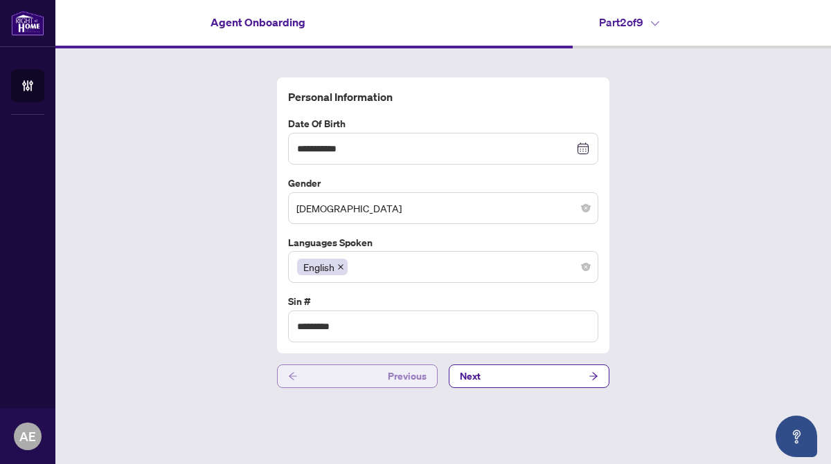
click at [290, 375] on icon "arrow-left" at bounding box center [293, 377] width 8 height 8
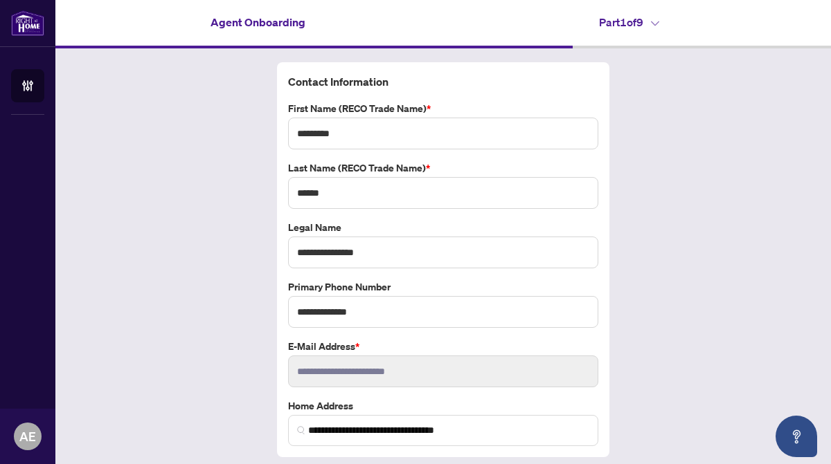
click at [692, 255] on div "**********" at bounding box center [442, 276] width 775 height 457
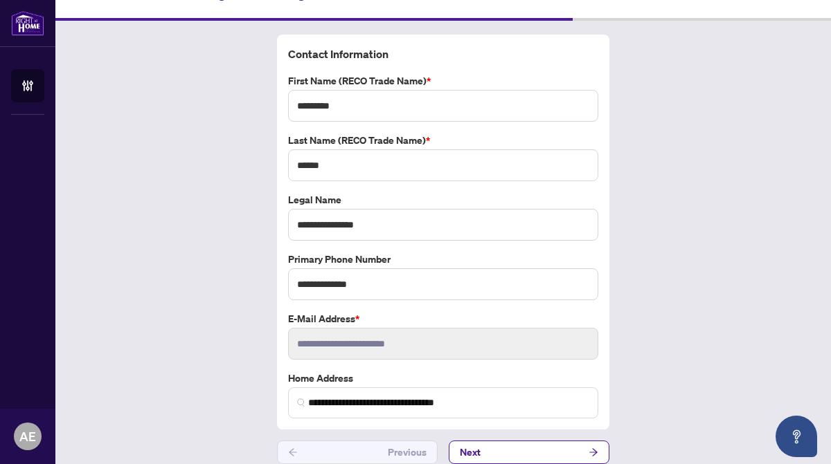
scroll to position [41, 0]
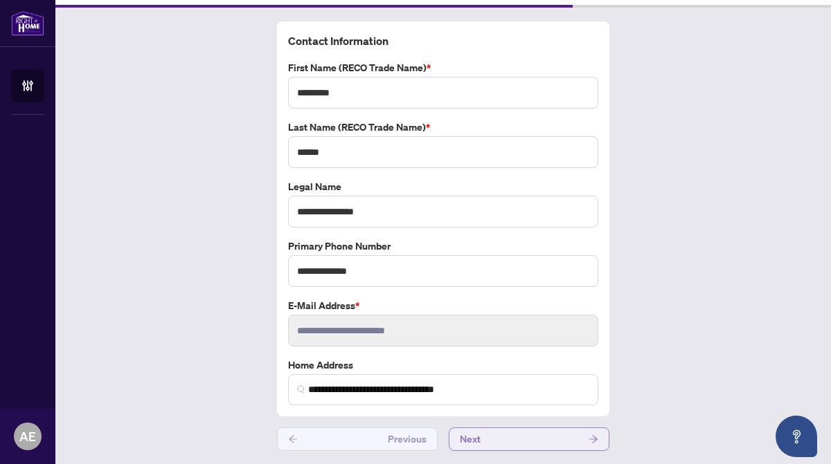
click at [591, 436] on icon "arrow-right" at bounding box center [593, 440] width 10 height 10
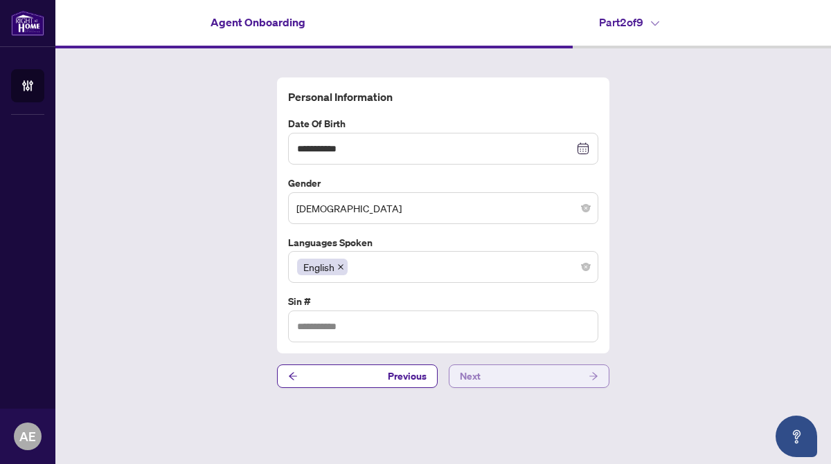
type input "*********"
click at [589, 372] on icon "arrow-right" at bounding box center [593, 377] width 10 height 10
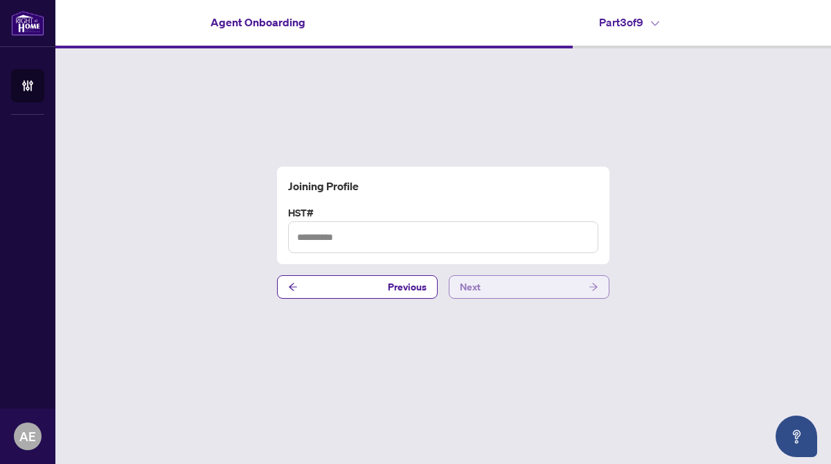
click at [595, 284] on icon "arrow-right" at bounding box center [593, 288] width 8 height 8
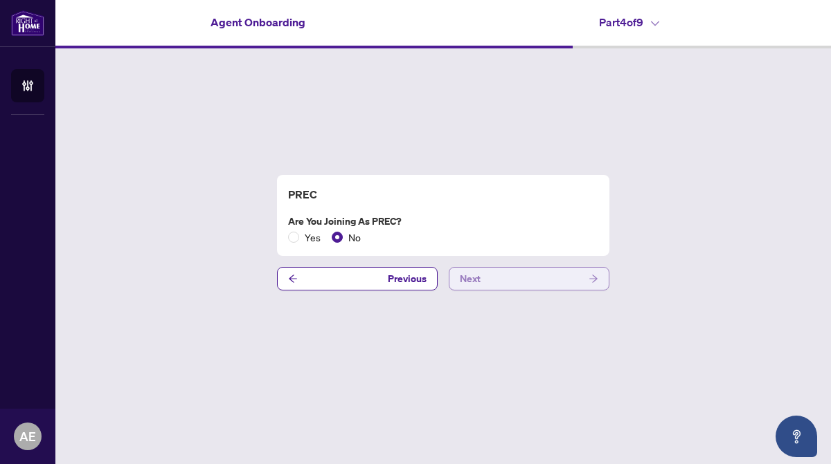
click at [595, 277] on icon "arrow-right" at bounding box center [593, 279] width 8 height 8
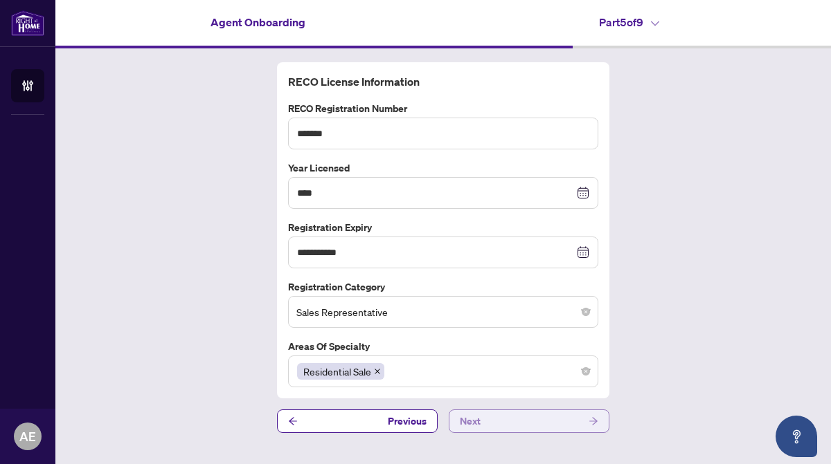
click at [592, 421] on icon "arrow-right" at bounding box center [593, 422] width 10 height 10
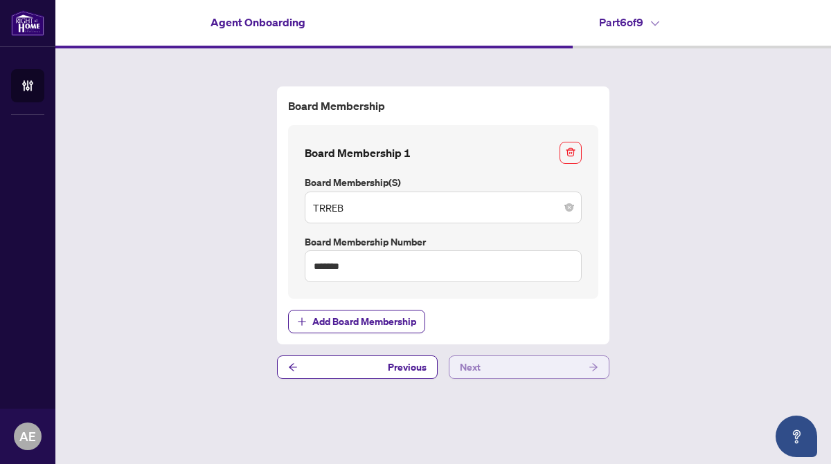
click at [596, 368] on icon "arrow-right" at bounding box center [593, 368] width 10 height 10
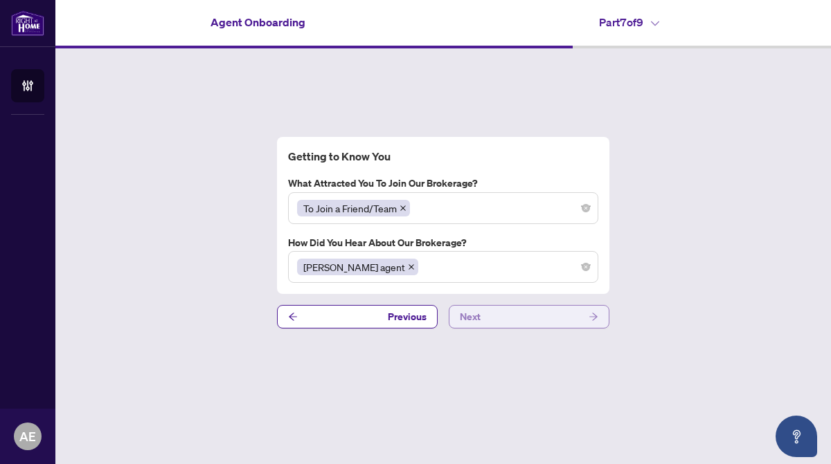
click at [595, 318] on icon "arrow-right" at bounding box center [593, 318] width 8 height 8
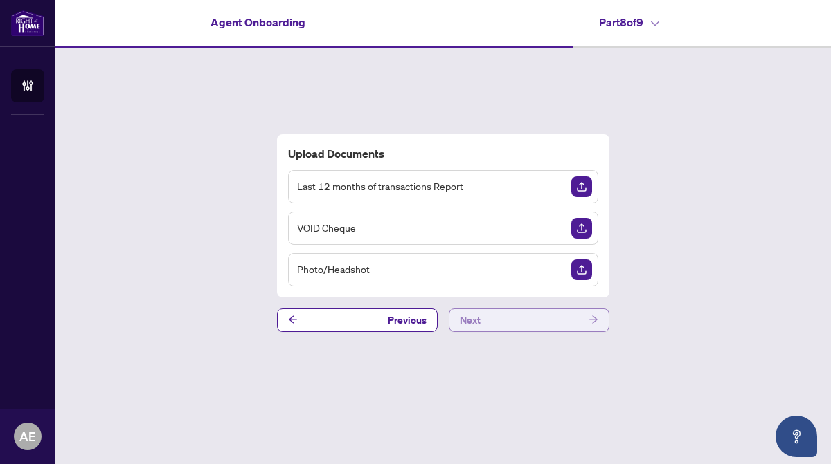
click at [593, 320] on icon "arrow-right" at bounding box center [593, 320] width 10 height 10
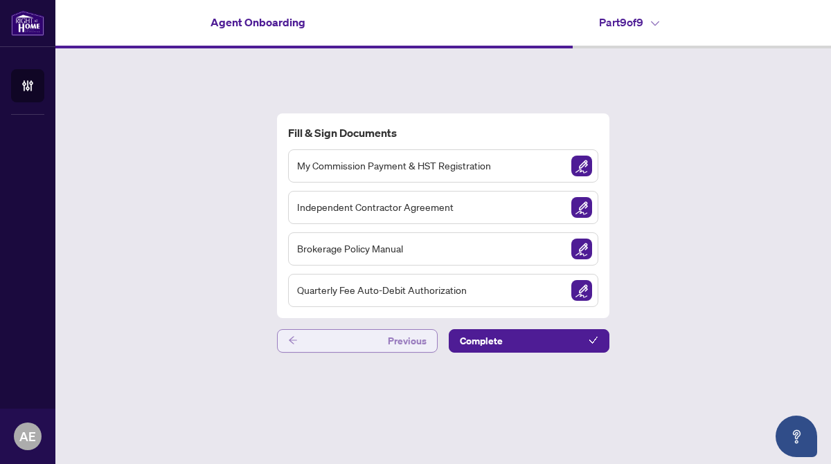
click at [296, 341] on icon "arrow-left" at bounding box center [293, 341] width 10 height 10
